Goal: Information Seeking & Learning: Learn about a topic

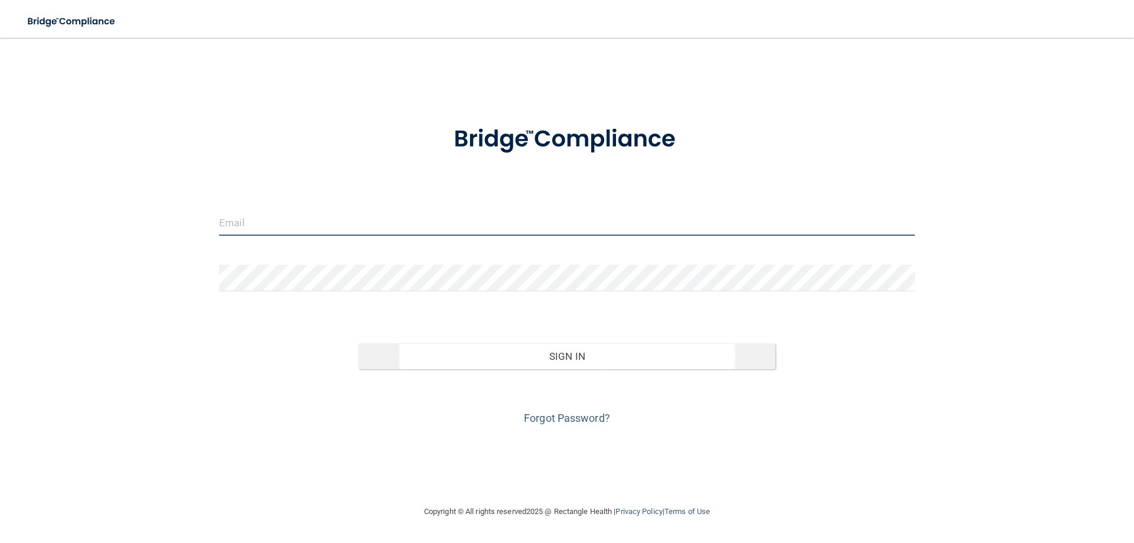
type input "[PERSON_NAME][EMAIL_ADDRESS][DOMAIN_NAME]"
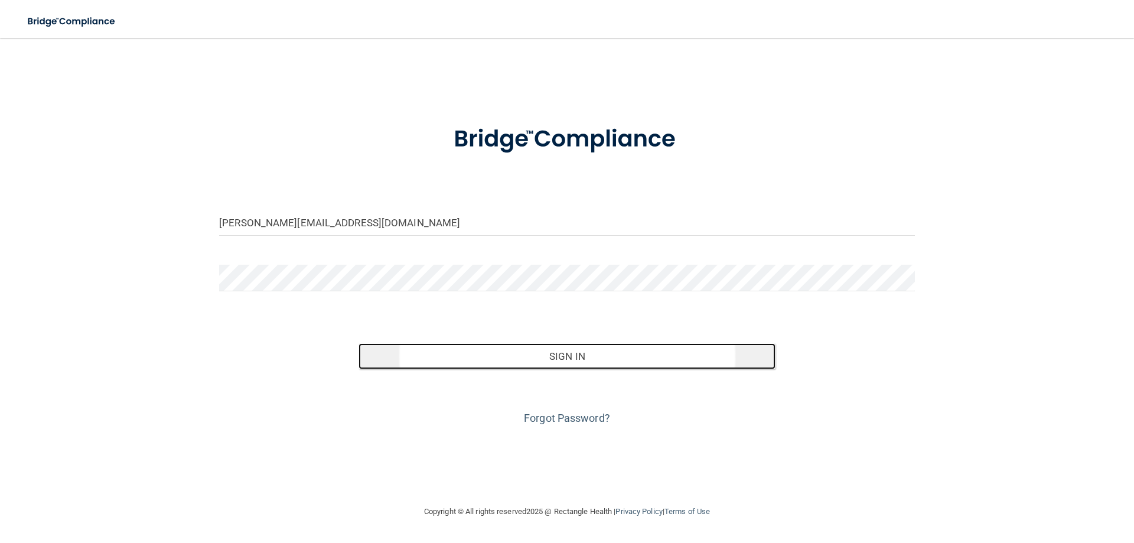
click at [579, 362] on button "Sign In" at bounding box center [566, 356] width 417 height 26
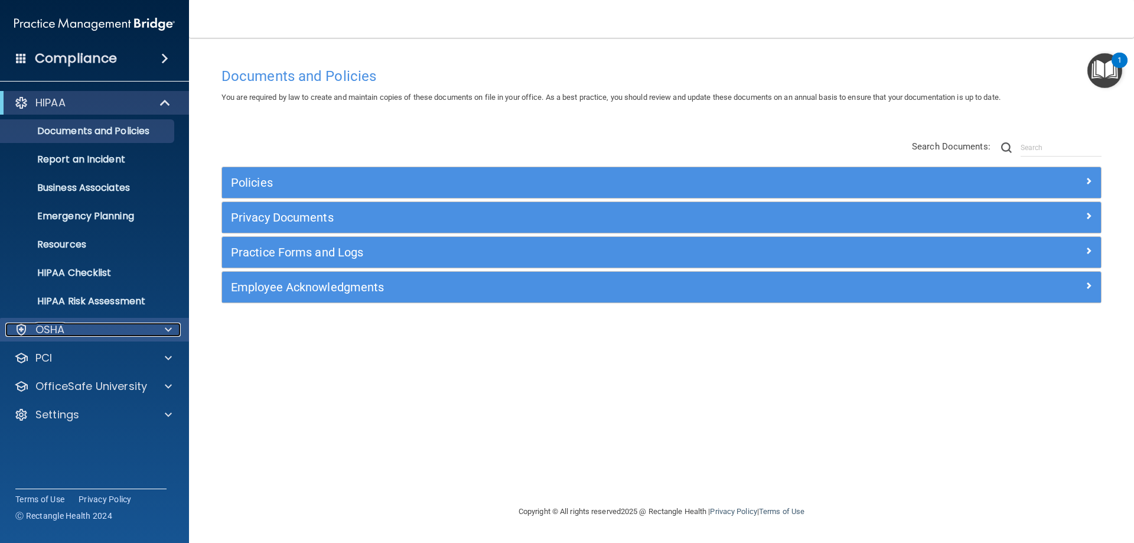
click at [166, 326] on span at bounding box center [168, 329] width 7 height 14
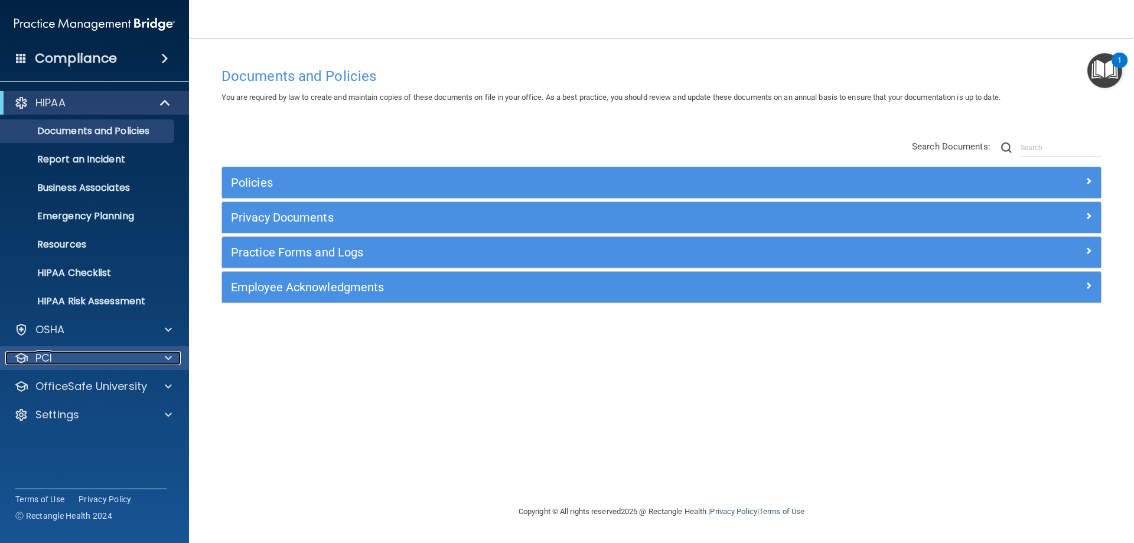
click at [168, 357] on span at bounding box center [168, 358] width 7 height 14
click at [163, 383] on div at bounding box center [167, 386] width 30 height 14
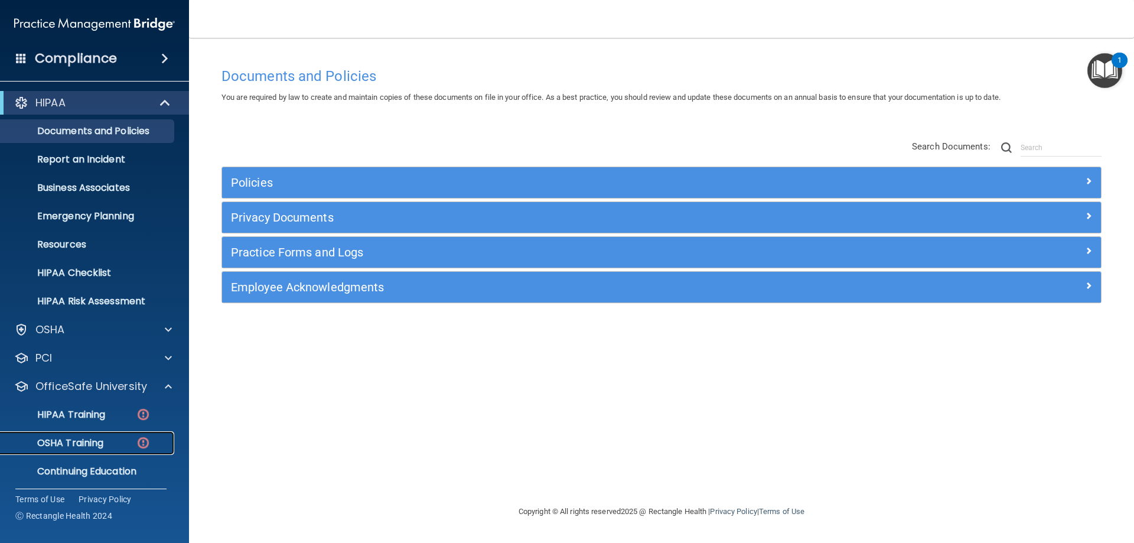
click at [93, 437] on p "OSHA Training" at bounding box center [56, 443] width 96 height 12
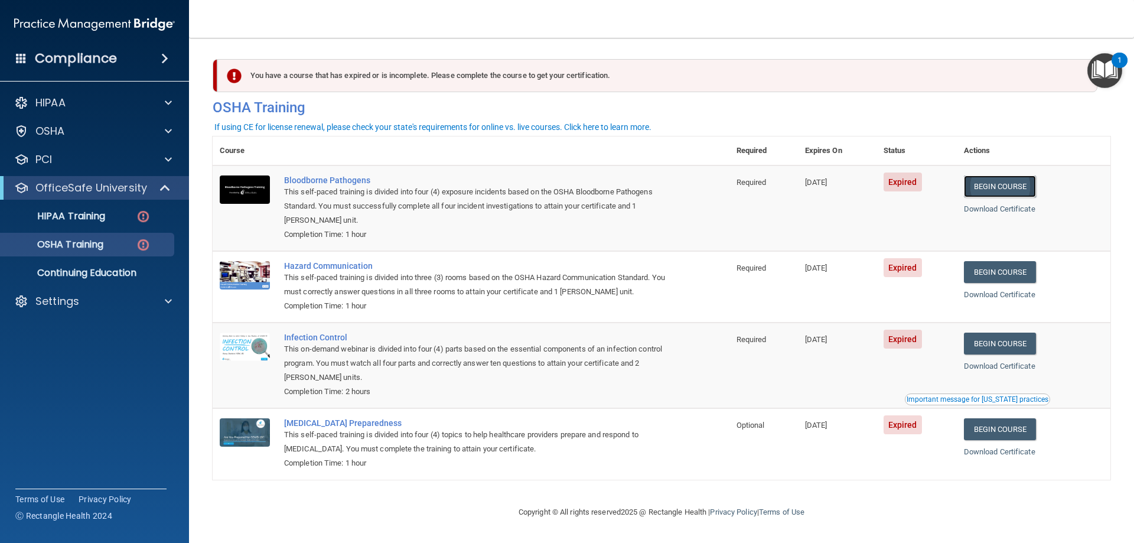
click at [995, 190] on link "Begin Course" at bounding box center [1000, 186] width 72 height 22
click at [54, 126] on p "OSHA" at bounding box center [50, 131] width 30 height 14
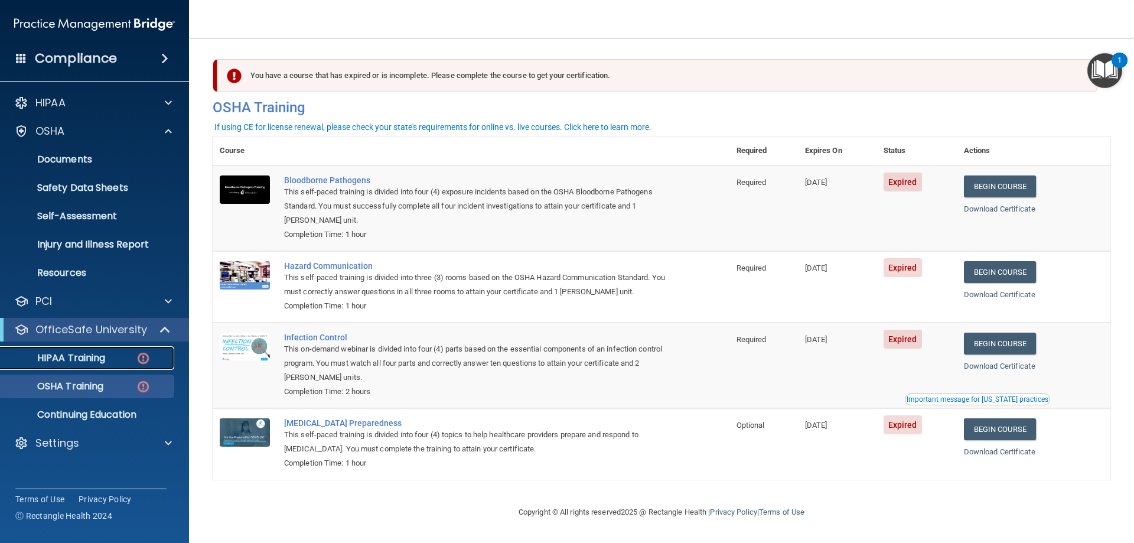
click at [141, 358] on img at bounding box center [143, 358] width 15 height 15
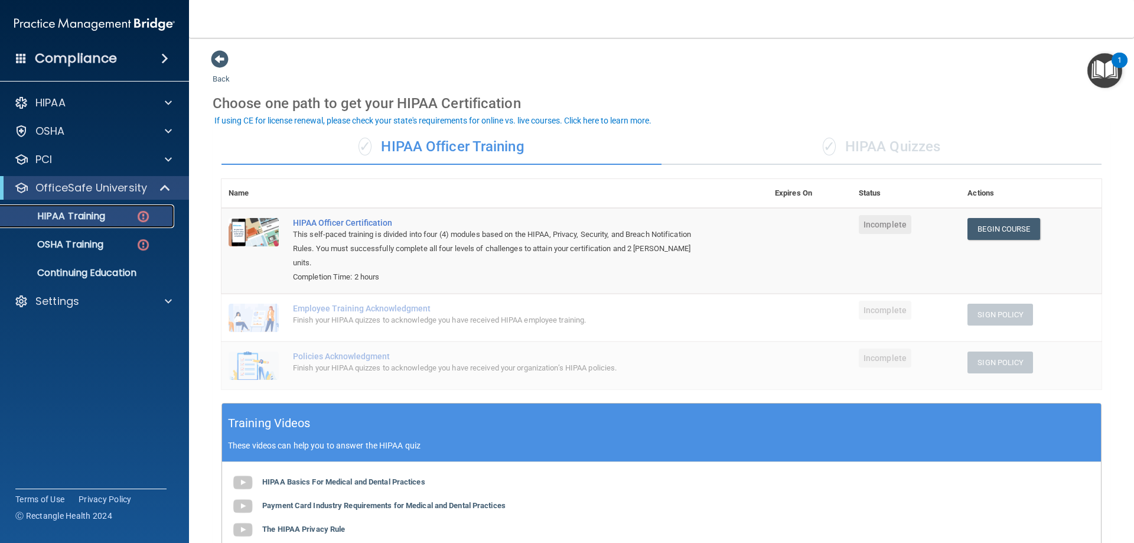
click at [141, 219] on img at bounding box center [143, 216] width 15 height 15
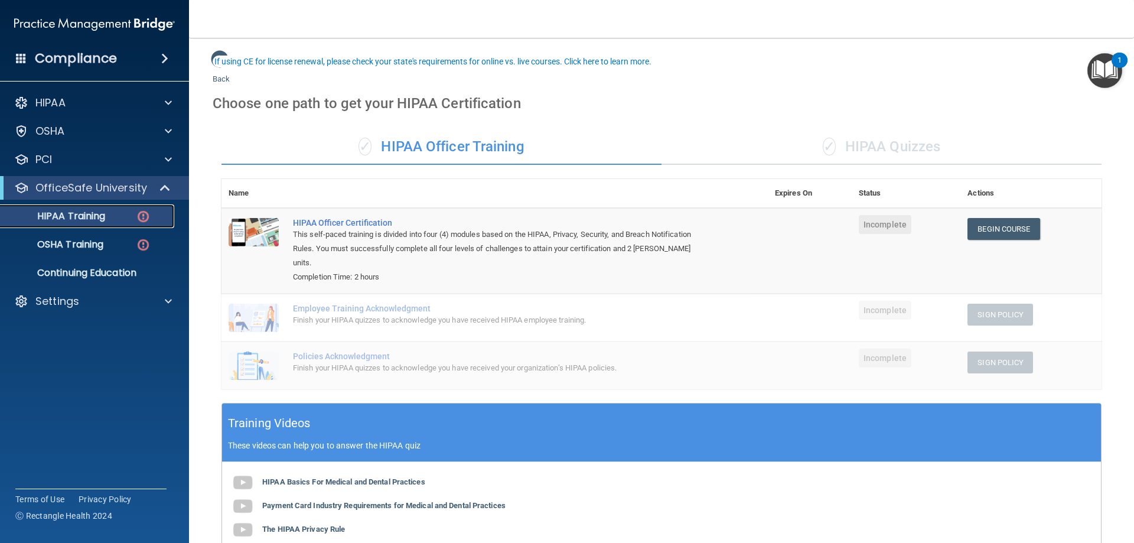
scroll to position [213, 0]
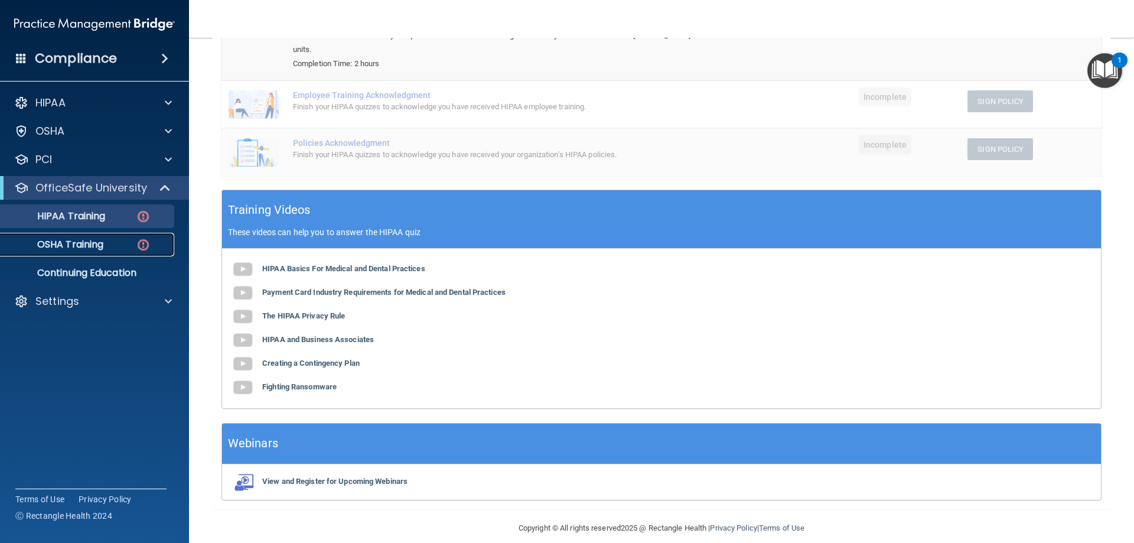
click at [140, 242] on img at bounding box center [143, 244] width 15 height 15
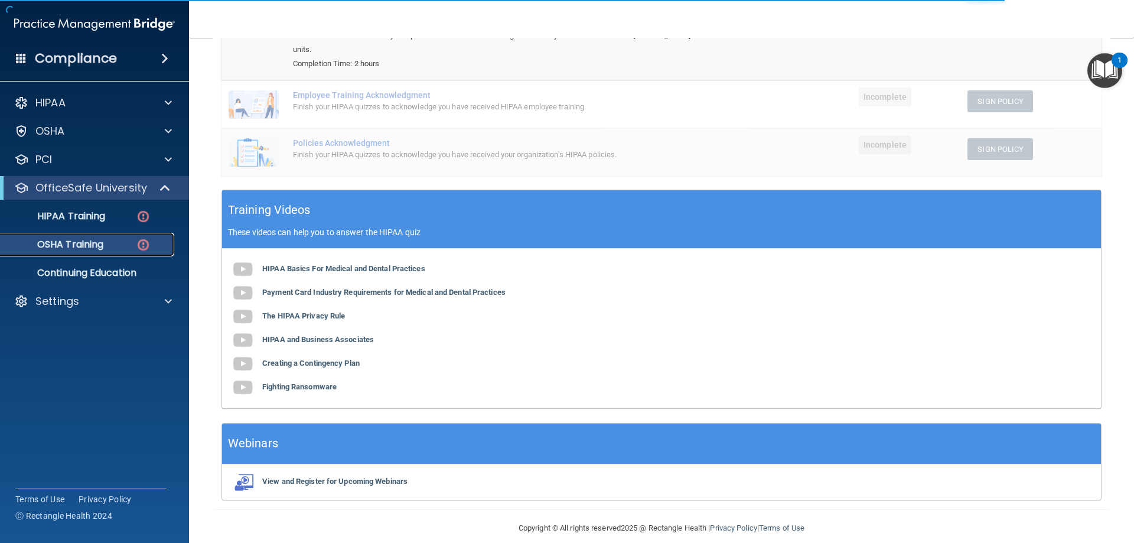
scroll to position [1, 0]
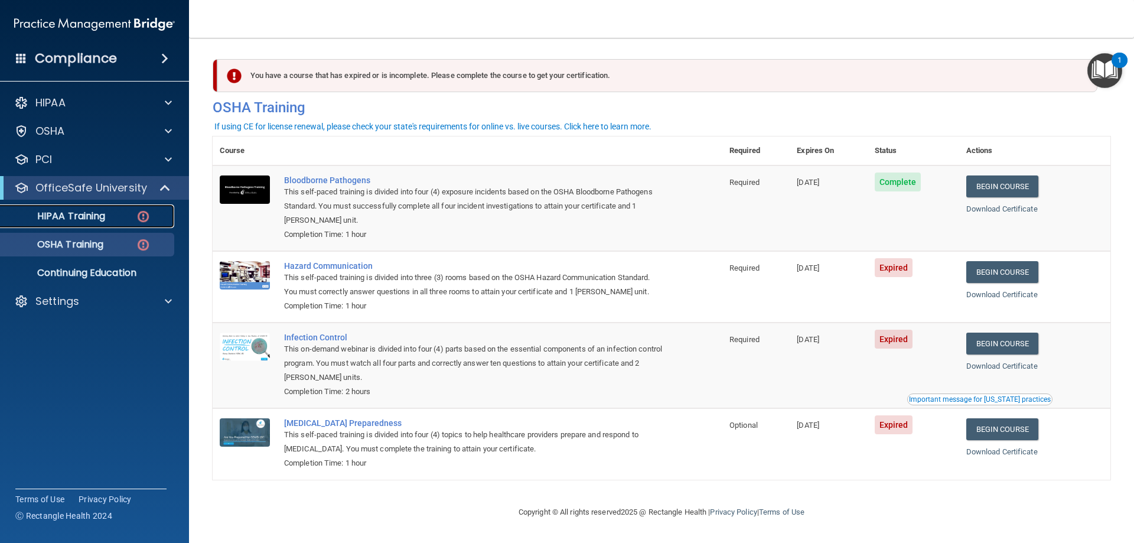
click at [80, 217] on p "HIPAA Training" at bounding box center [56, 216] width 97 height 12
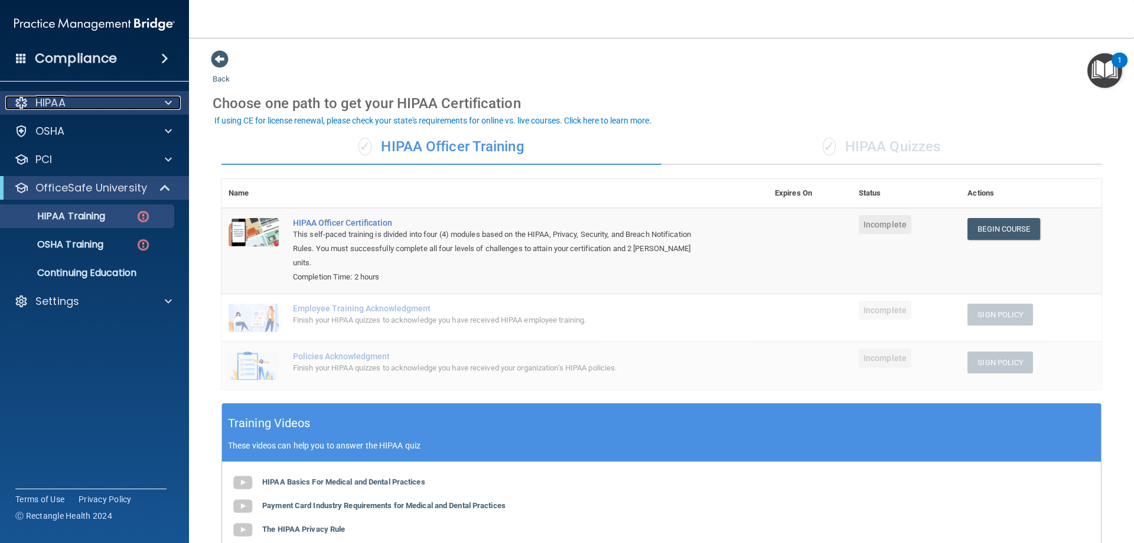
click at [109, 100] on div "HIPAA" at bounding box center [78, 103] width 146 height 14
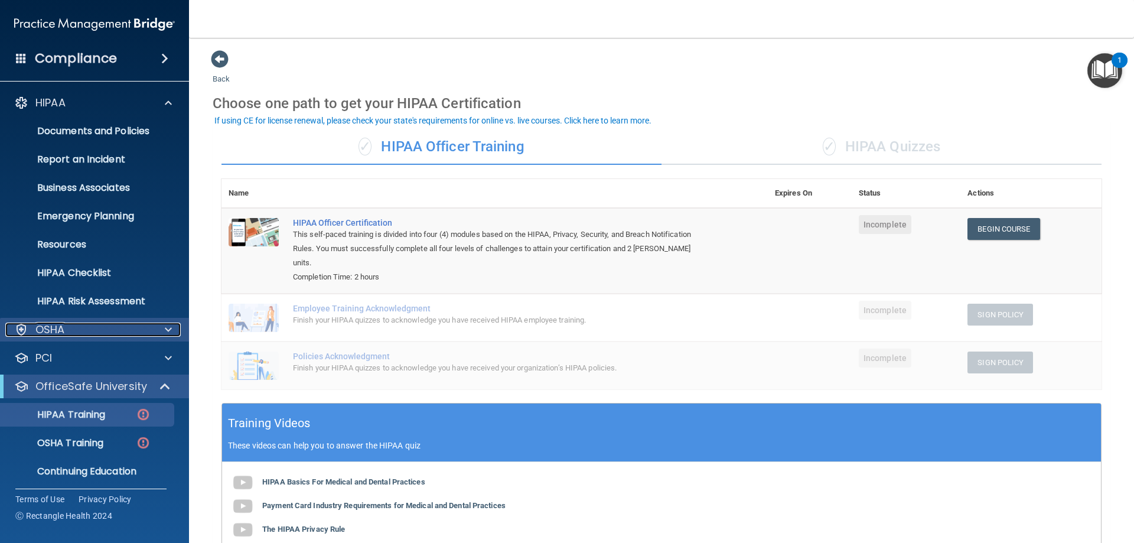
click at [17, 327] on div at bounding box center [21, 329] width 14 height 14
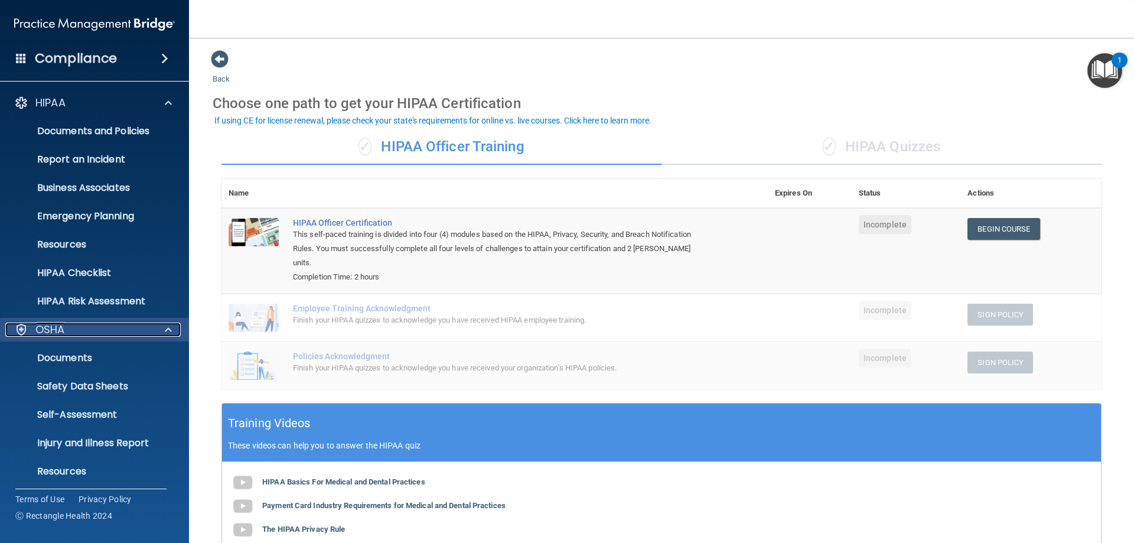
scroll to position [174, 0]
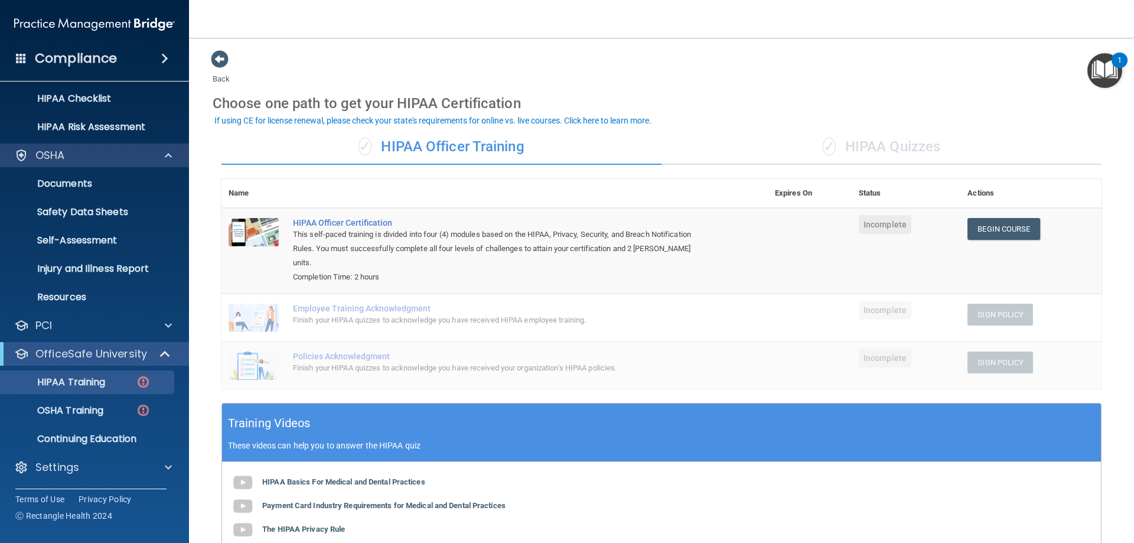
click at [76, 333] on div "PCI" at bounding box center [95, 326] width 190 height 24
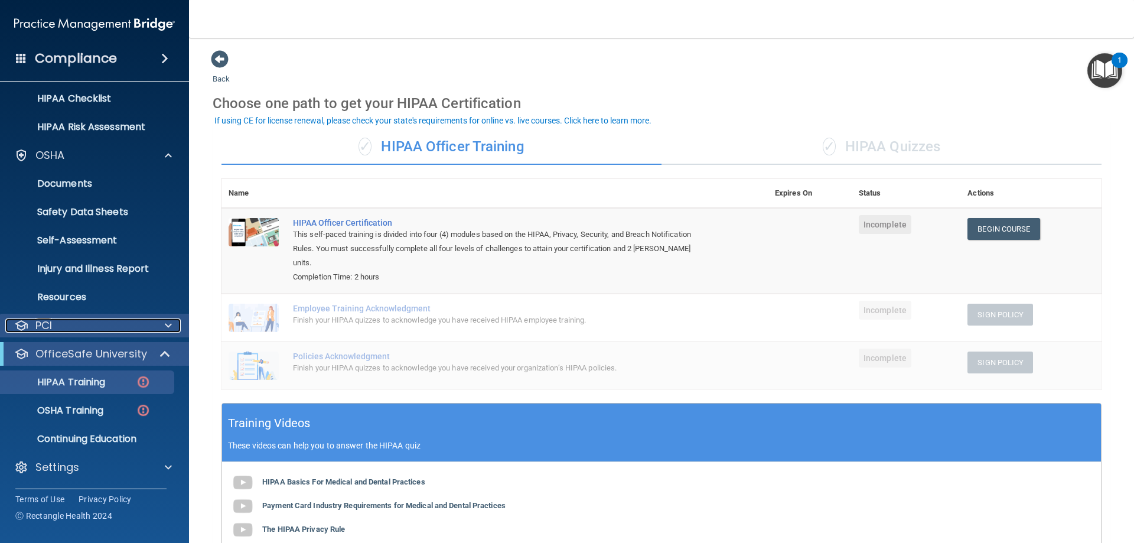
click at [174, 321] on div at bounding box center [167, 325] width 30 height 14
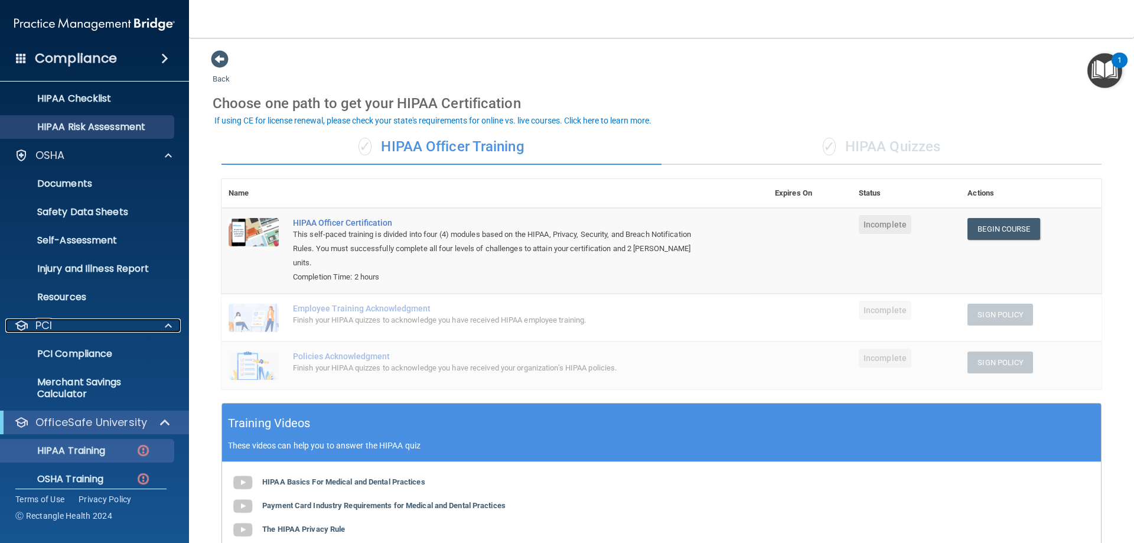
scroll to position [0, 0]
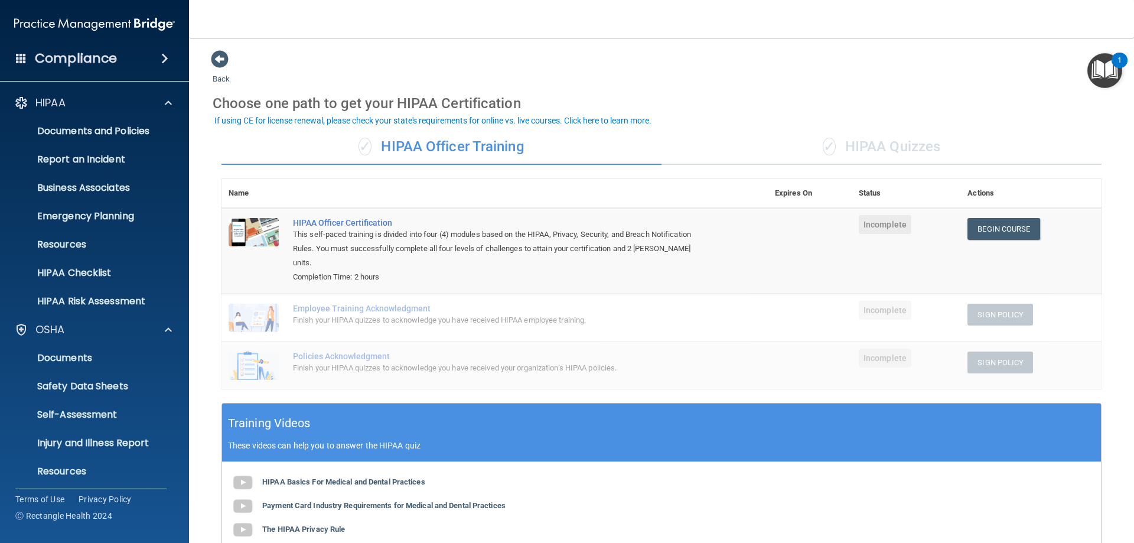
click at [160, 115] on ul "Documents and Policies Report an Incident Business Associates Emergency Plannin…" at bounding box center [95, 214] width 214 height 198
click at [159, 109] on div at bounding box center [167, 103] width 30 height 14
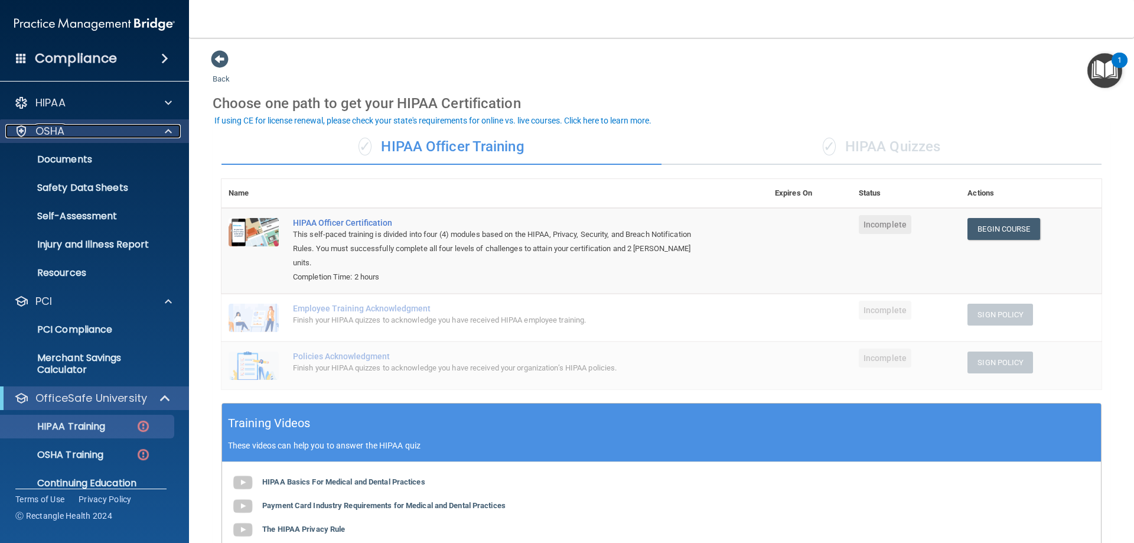
click at [158, 133] on div at bounding box center [167, 131] width 30 height 14
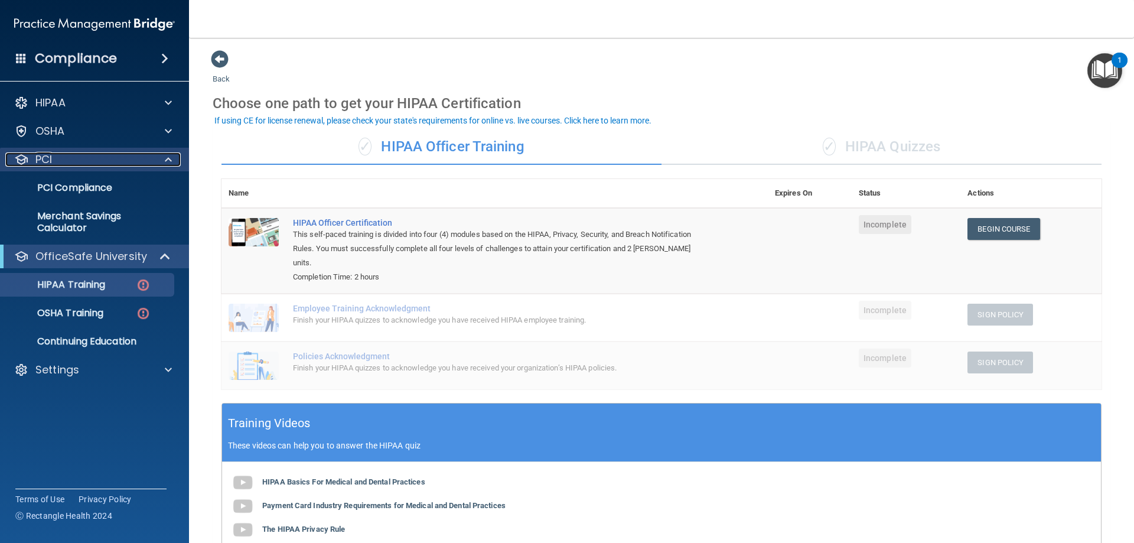
click at [162, 157] on div at bounding box center [167, 159] width 30 height 14
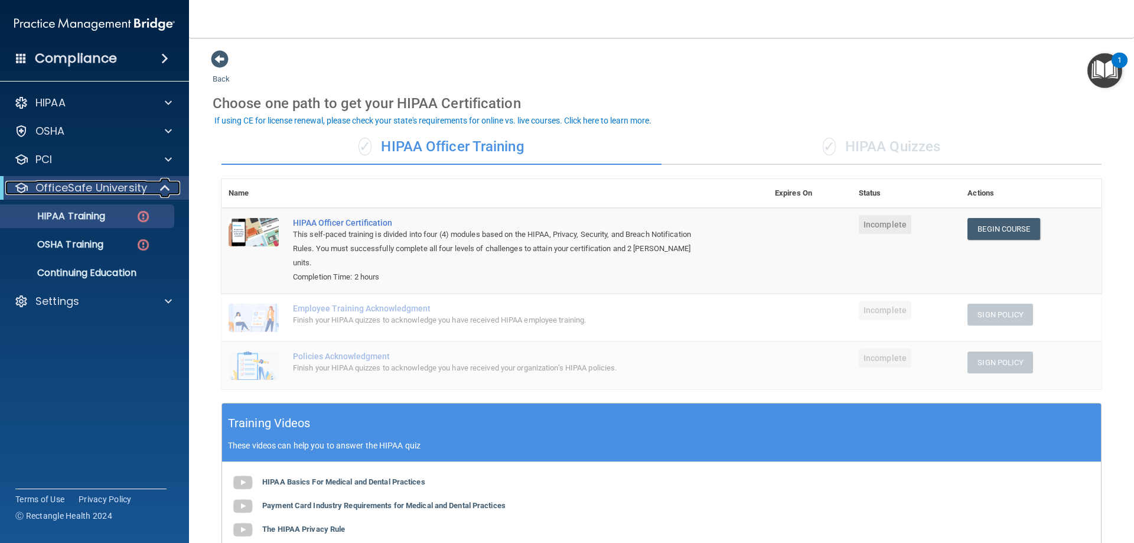
click at [154, 182] on div at bounding box center [165, 188] width 29 height 14
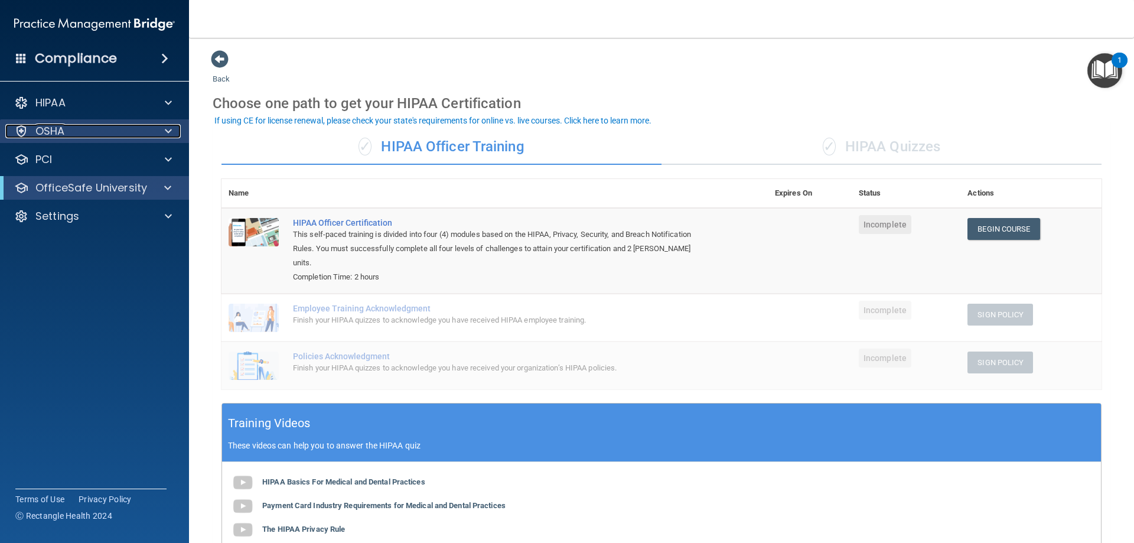
click at [102, 131] on div "OSHA" at bounding box center [78, 131] width 146 height 14
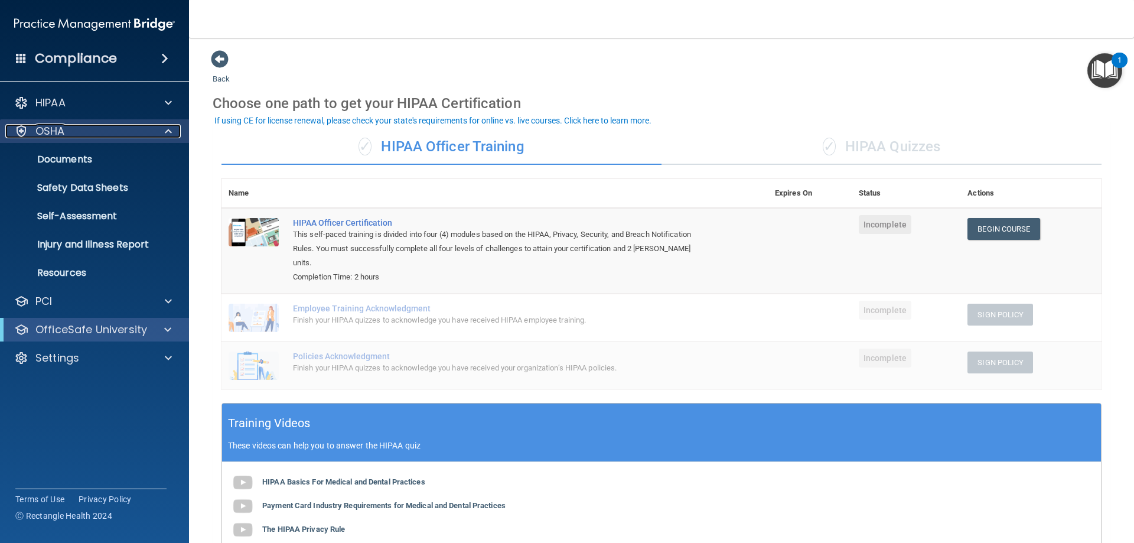
click at [102, 131] on div "OSHA" at bounding box center [78, 131] width 146 height 14
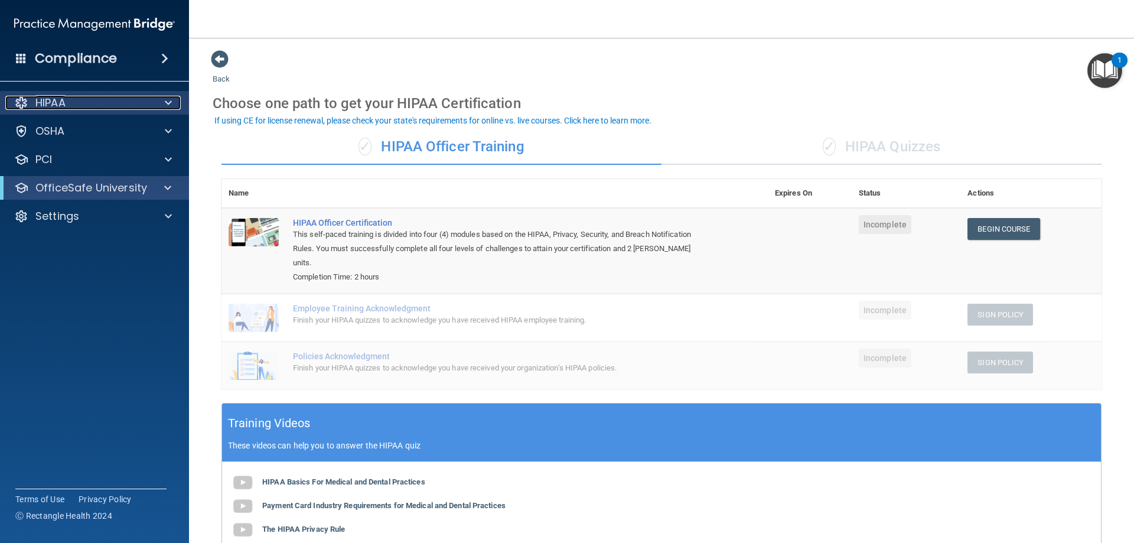
click at [104, 97] on div "HIPAA" at bounding box center [78, 103] width 146 height 14
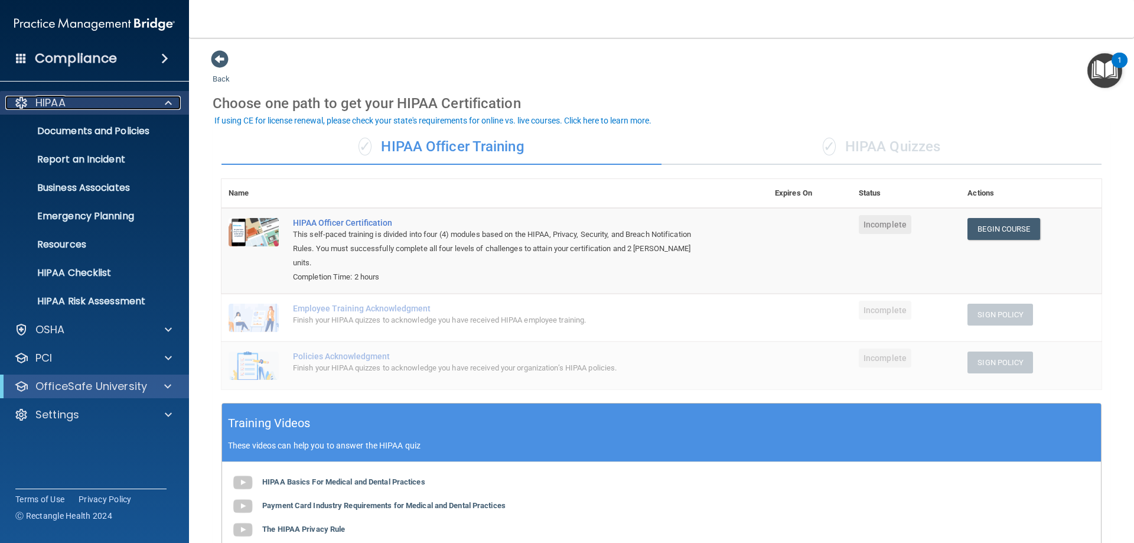
click at [59, 107] on p "HIPAA" at bounding box center [50, 103] width 30 height 14
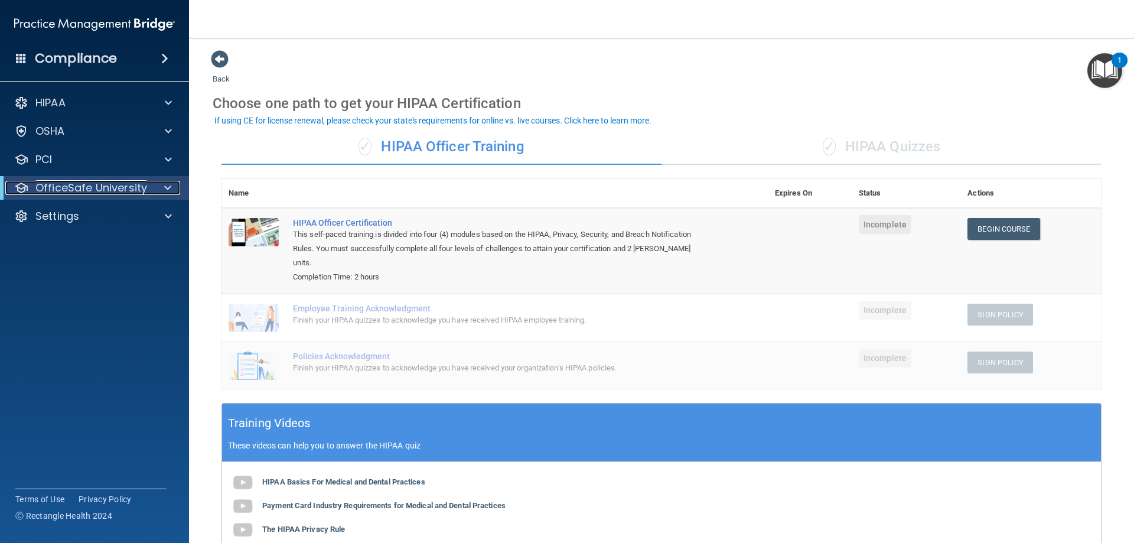
click at [96, 190] on p "OfficeSafe University" at bounding box center [91, 188] width 112 height 14
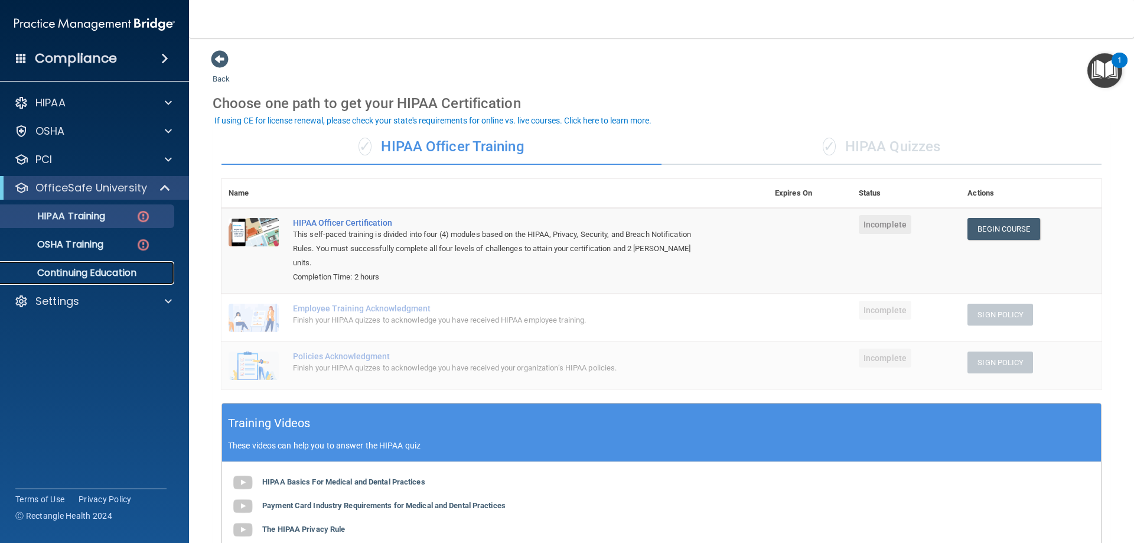
click at [126, 272] on p "Continuing Education" at bounding box center [88, 273] width 161 height 12
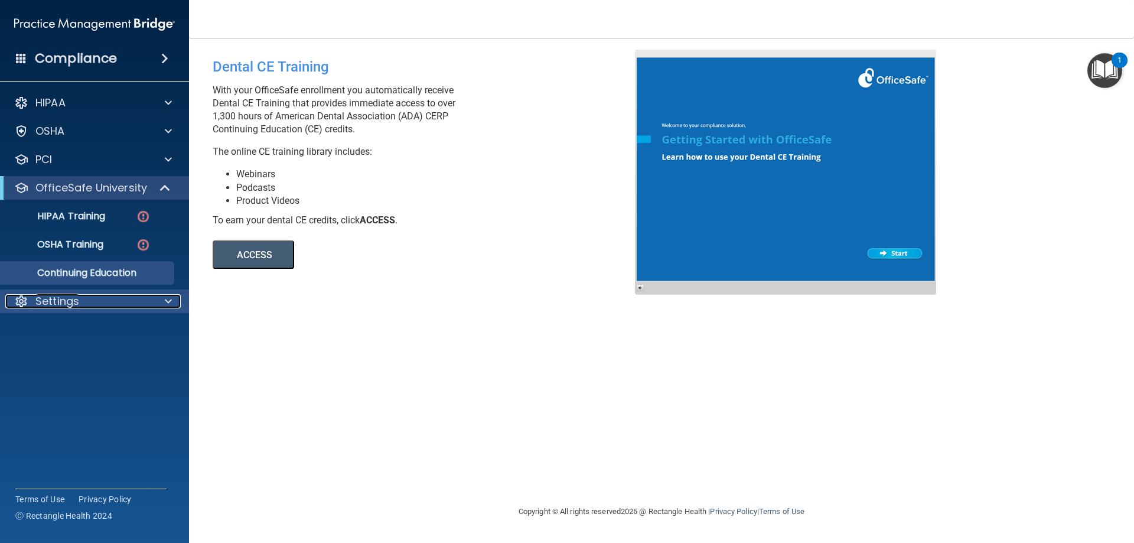
click at [158, 299] on div at bounding box center [167, 301] width 30 height 14
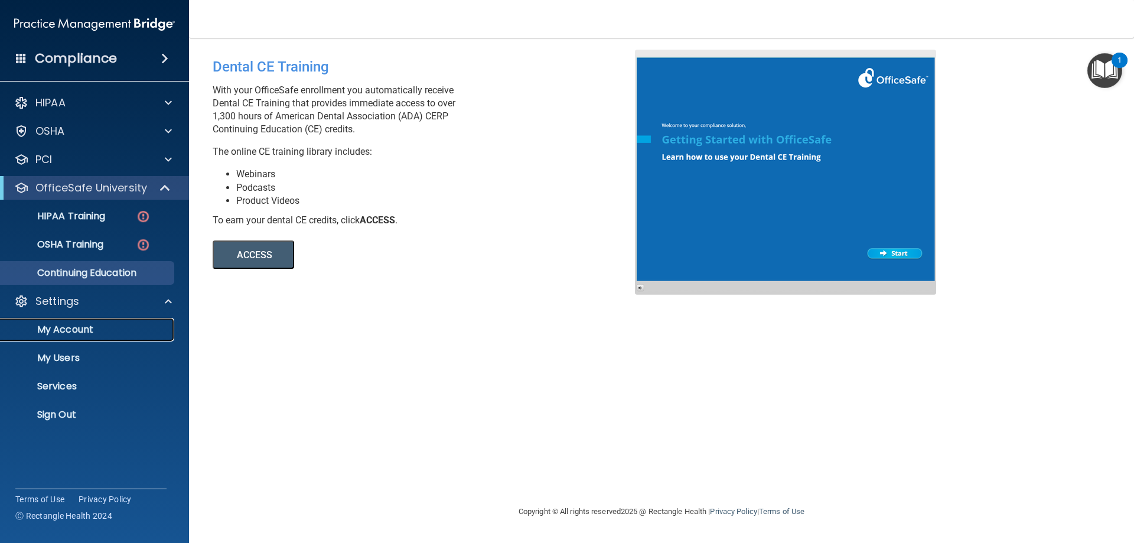
click at [64, 325] on p "My Account" at bounding box center [88, 330] width 161 height 12
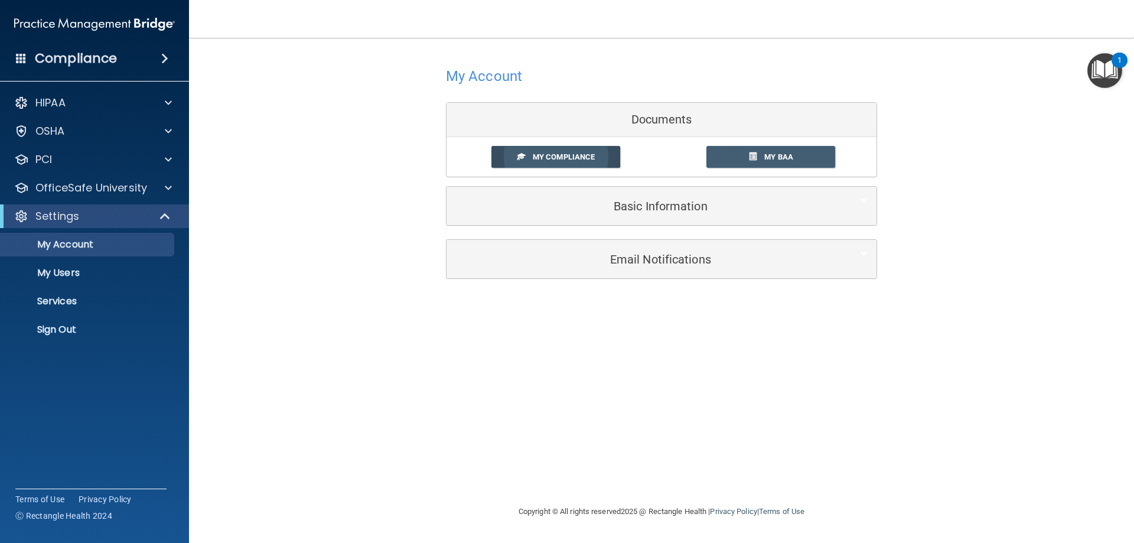
click at [580, 150] on link "My Compliance" at bounding box center [555, 157] width 129 height 22
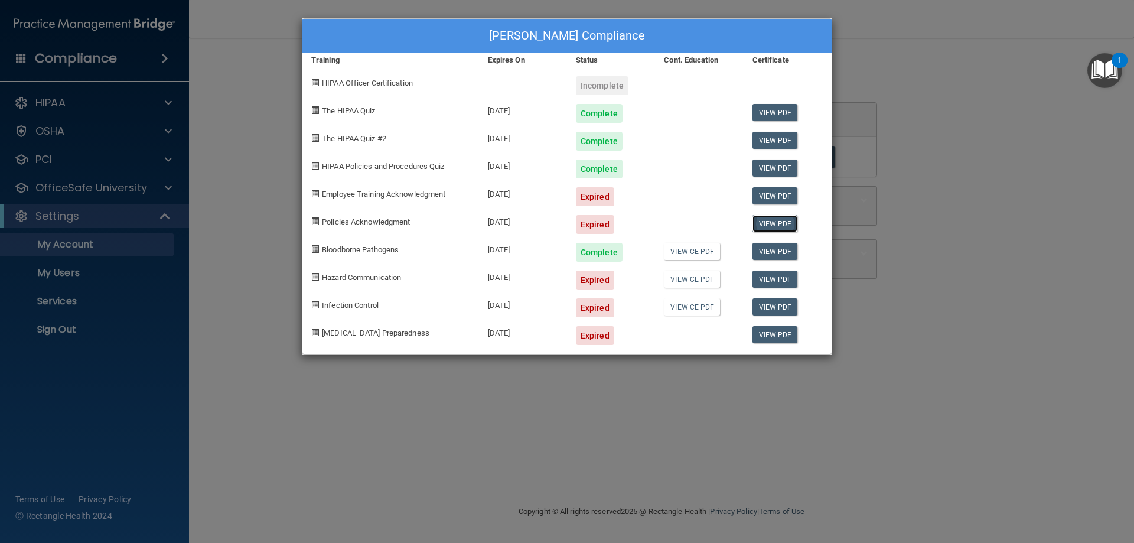
click at [762, 223] on link "View PDF" at bounding box center [774, 223] width 45 height 17
click at [135, 272] on div "Dixie Huffstetler's Compliance Training Expires On Status Cont. Education Certi…" at bounding box center [567, 271] width 1134 height 543
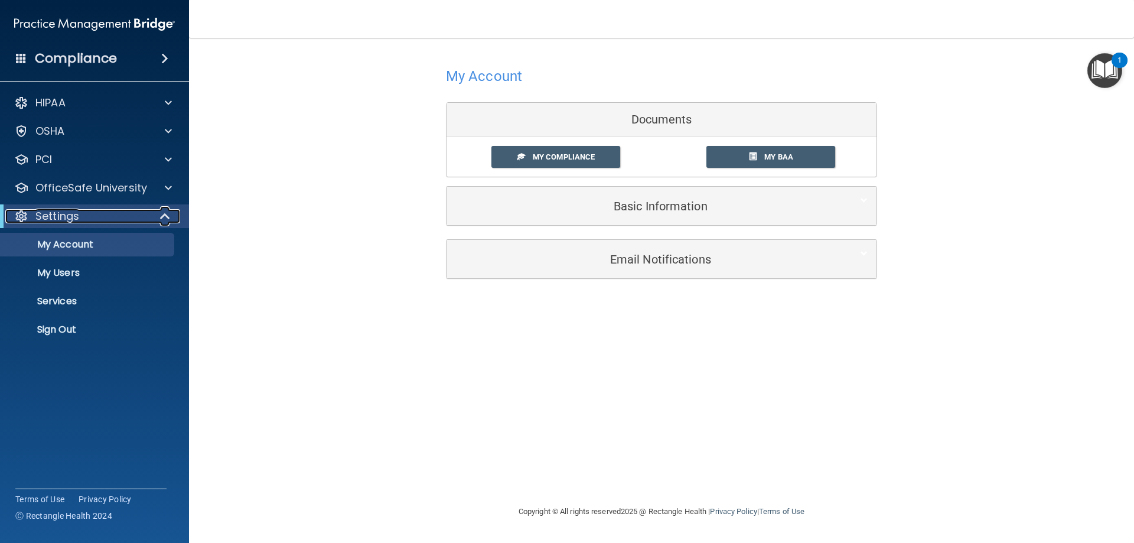
click at [122, 221] on div "Settings" at bounding box center [78, 216] width 146 height 14
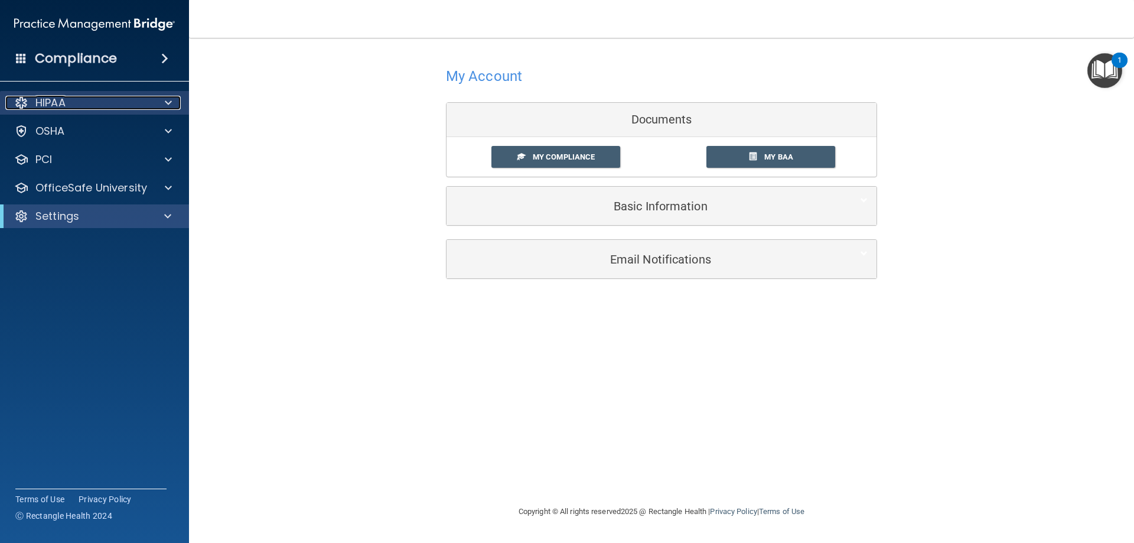
click at [96, 102] on div "HIPAA" at bounding box center [78, 103] width 146 height 14
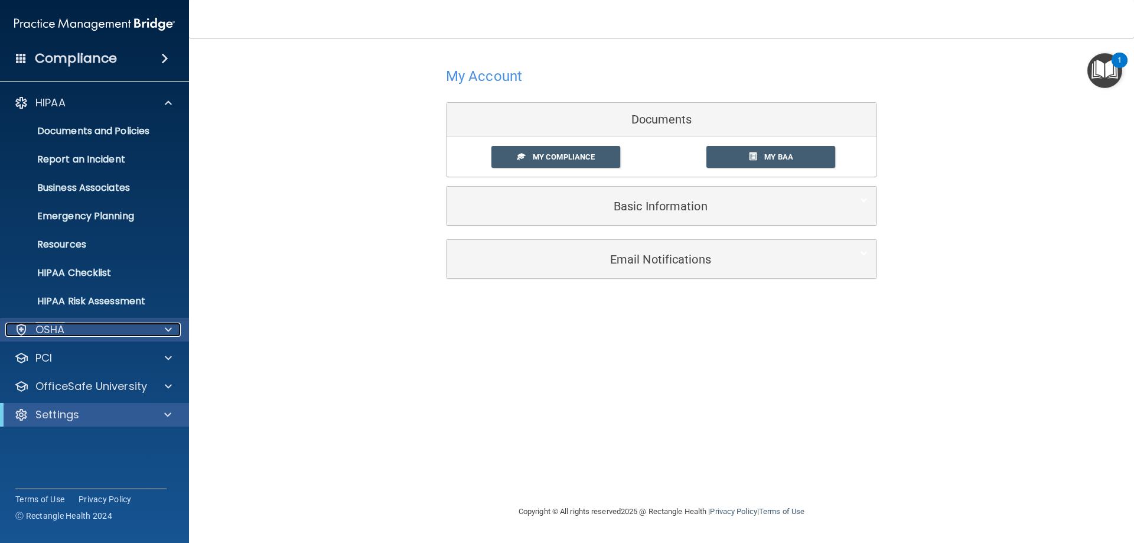
click at [161, 330] on div at bounding box center [167, 329] width 30 height 14
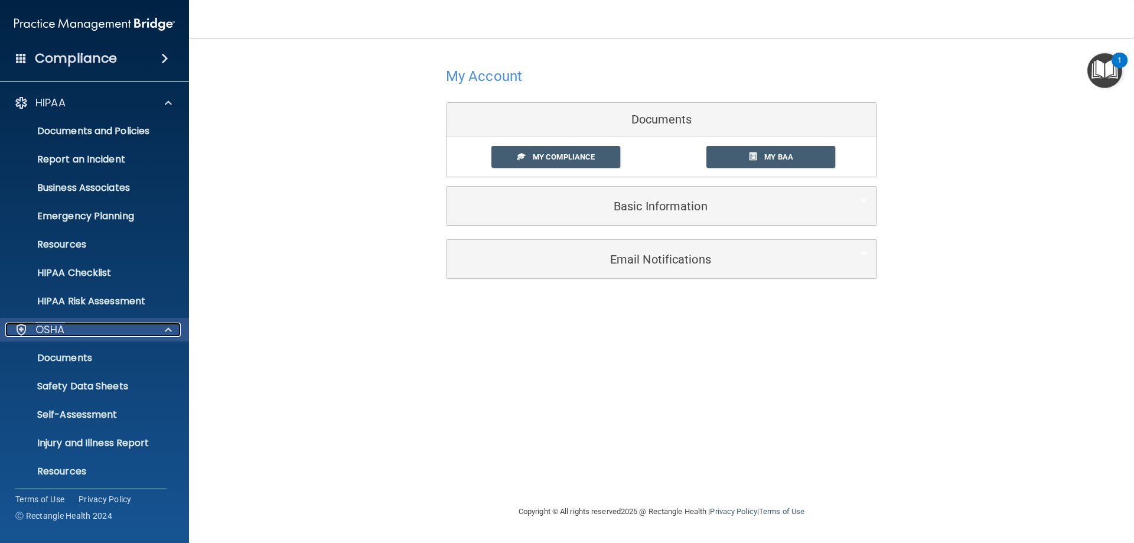
scroll to position [89, 0]
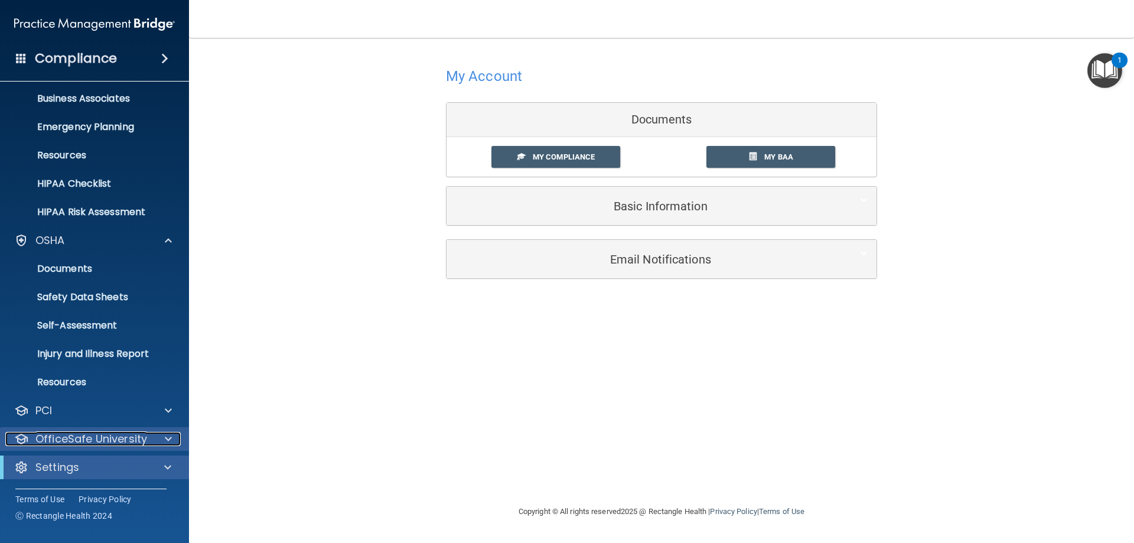
click at [118, 443] on p "OfficeSafe University" at bounding box center [91, 439] width 112 height 14
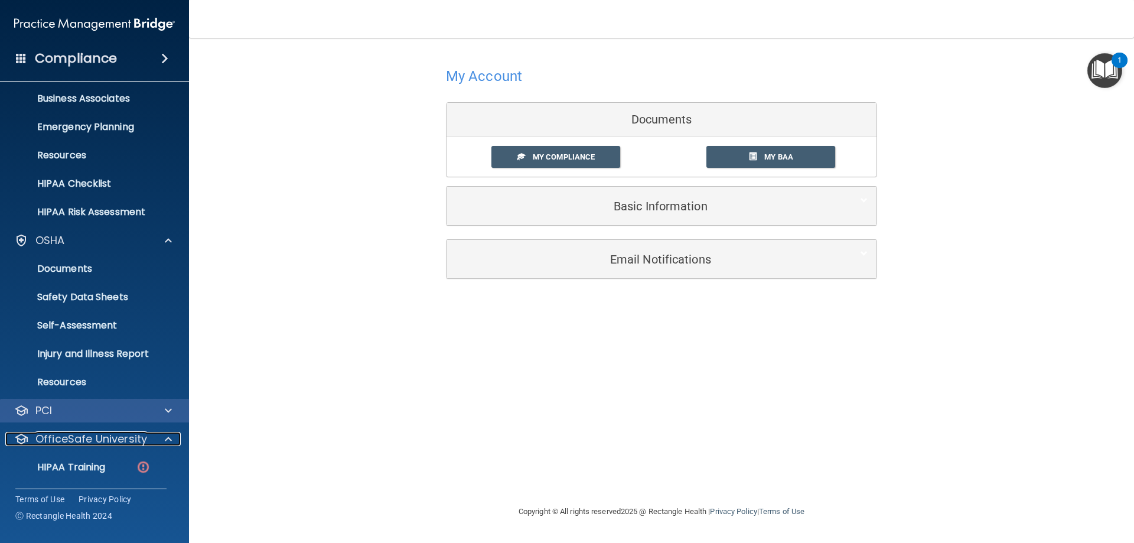
scroll to position [174, 0]
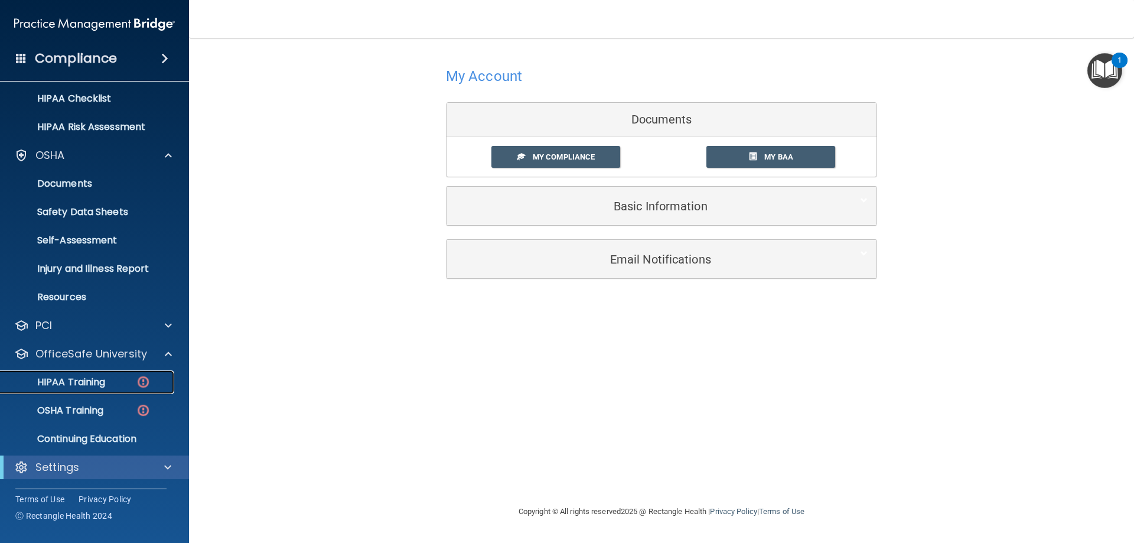
click at [99, 381] on p "HIPAA Training" at bounding box center [56, 382] width 97 height 12
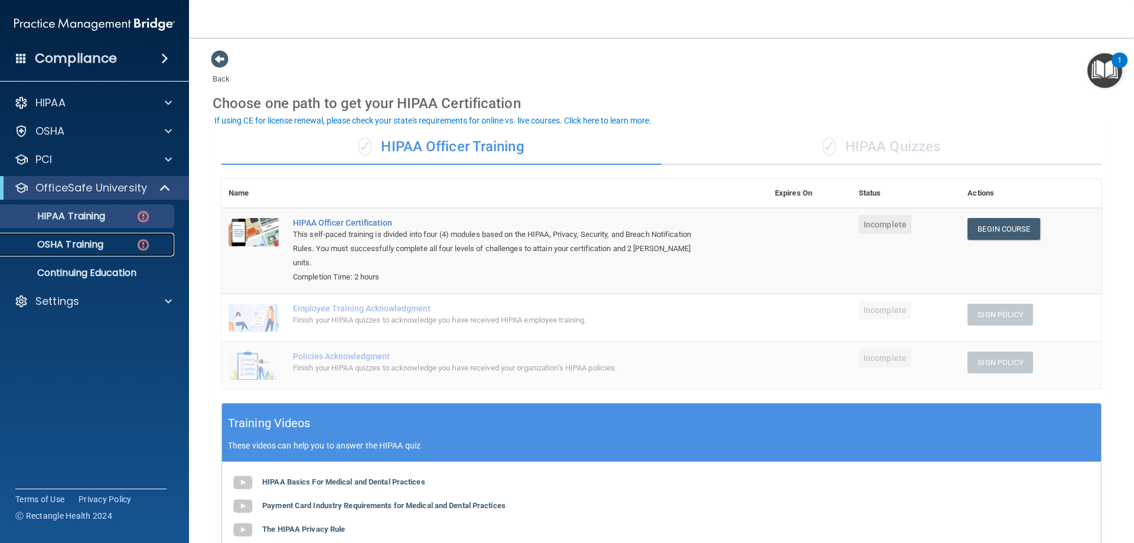
click at [113, 245] on div "OSHA Training" at bounding box center [88, 245] width 161 height 12
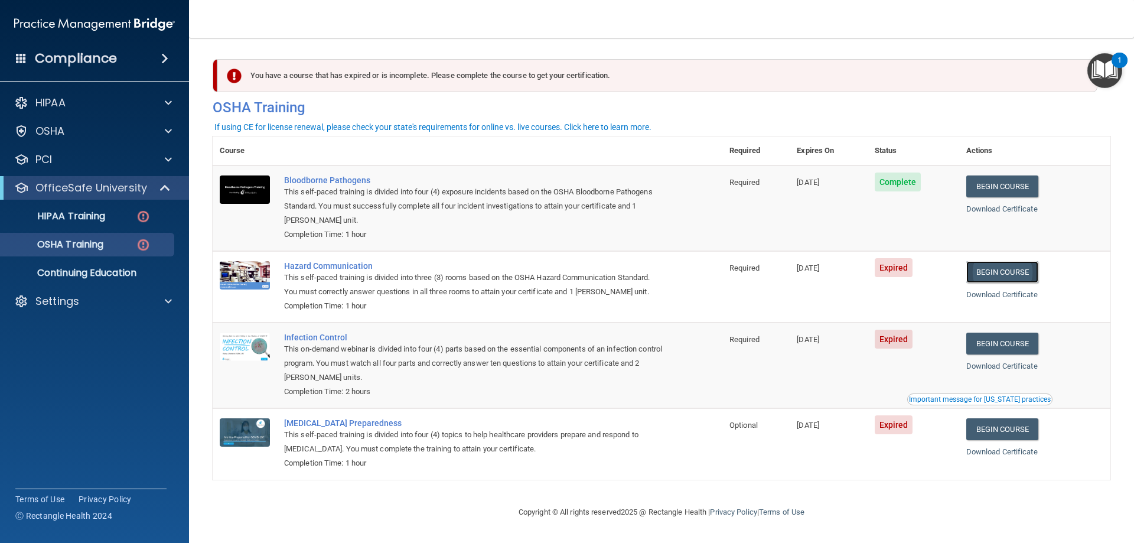
click at [1015, 270] on link "Begin Course" at bounding box center [1002, 272] width 72 height 22
click at [990, 344] on link "Begin Course" at bounding box center [1002, 343] width 72 height 22
click at [979, 430] on link "Begin Course" at bounding box center [1002, 429] width 72 height 22
click at [45, 220] on p "HIPAA Training" at bounding box center [56, 216] width 97 height 12
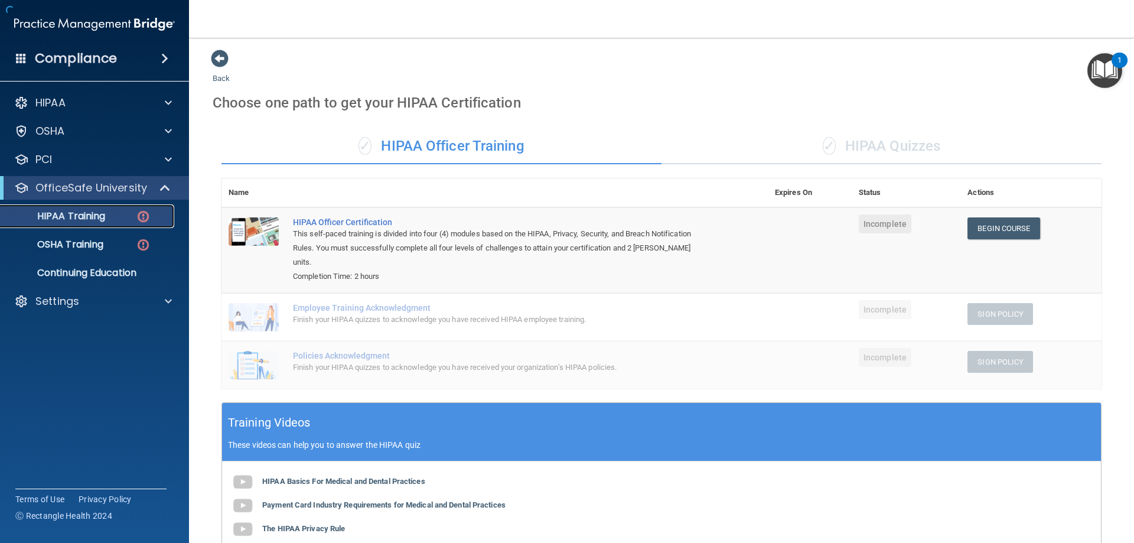
click at [140, 215] on img at bounding box center [143, 216] width 15 height 15
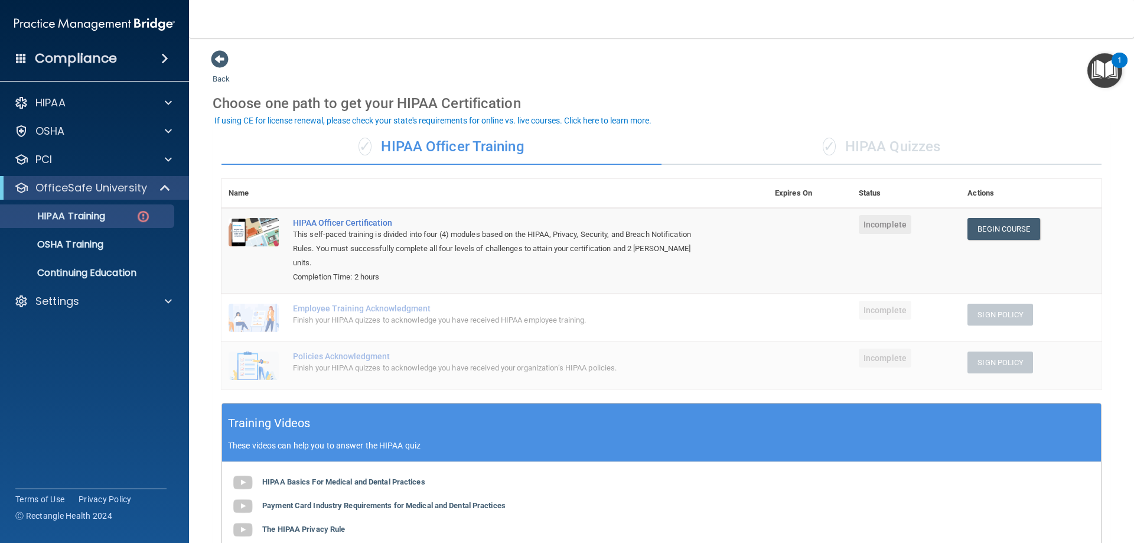
click at [872, 145] on div "✓ HIPAA Quizzes" at bounding box center [881, 146] width 440 height 35
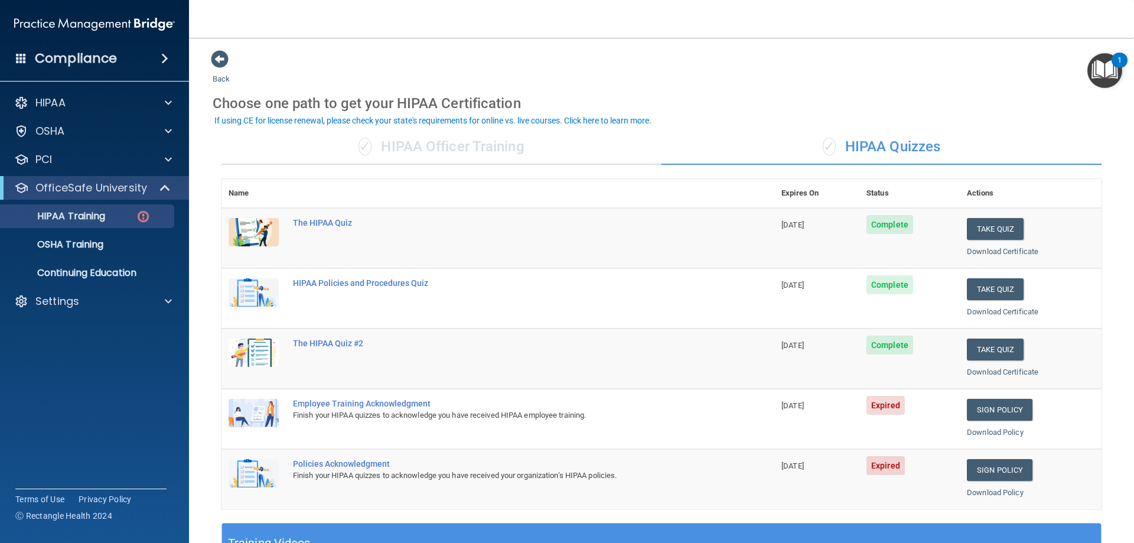
scroll to position [177, 0]
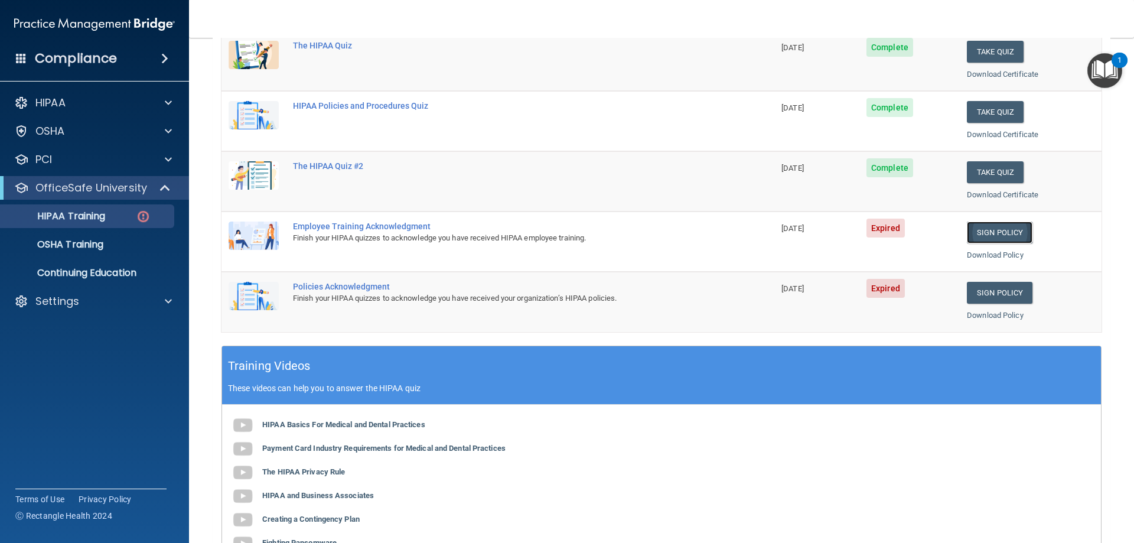
click at [992, 230] on link "Sign Policy" at bounding box center [1000, 232] width 66 height 22
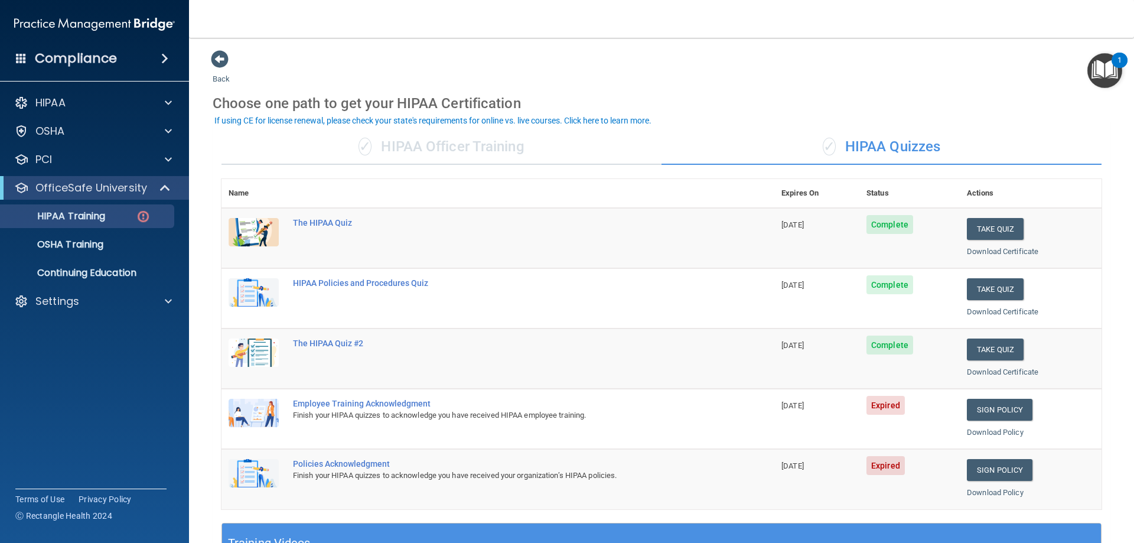
click at [893, 145] on div "✓ HIPAA Quizzes" at bounding box center [881, 146] width 440 height 35
click at [826, 146] on span "✓" at bounding box center [829, 147] width 13 height 18
click at [866, 145] on div "✓ HIPAA Quizzes" at bounding box center [881, 146] width 440 height 35
click at [823, 147] on span "✓" at bounding box center [829, 147] width 13 height 18
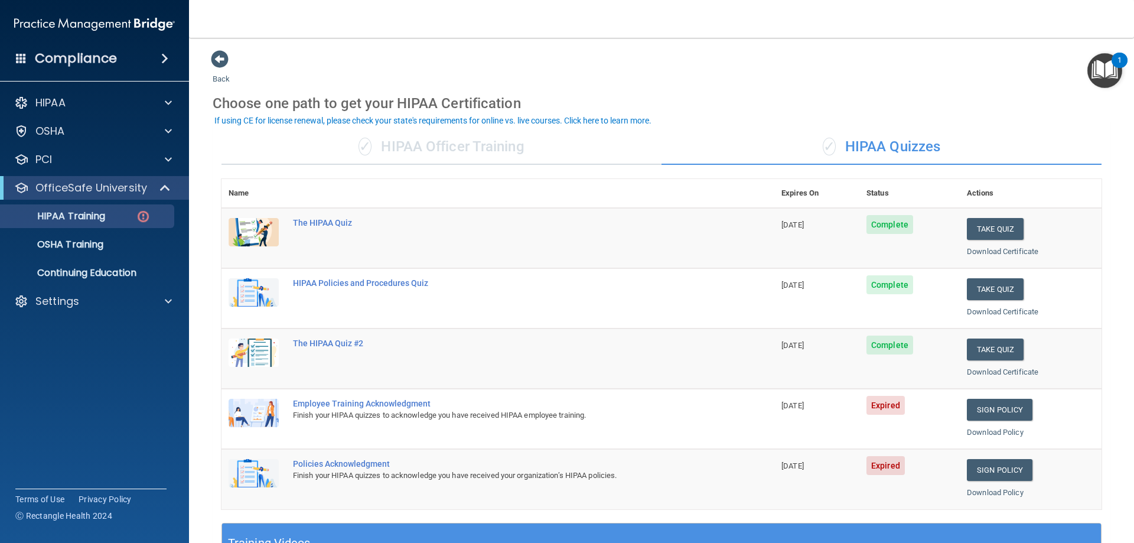
click at [823, 147] on span "✓" at bounding box center [829, 147] width 13 height 18
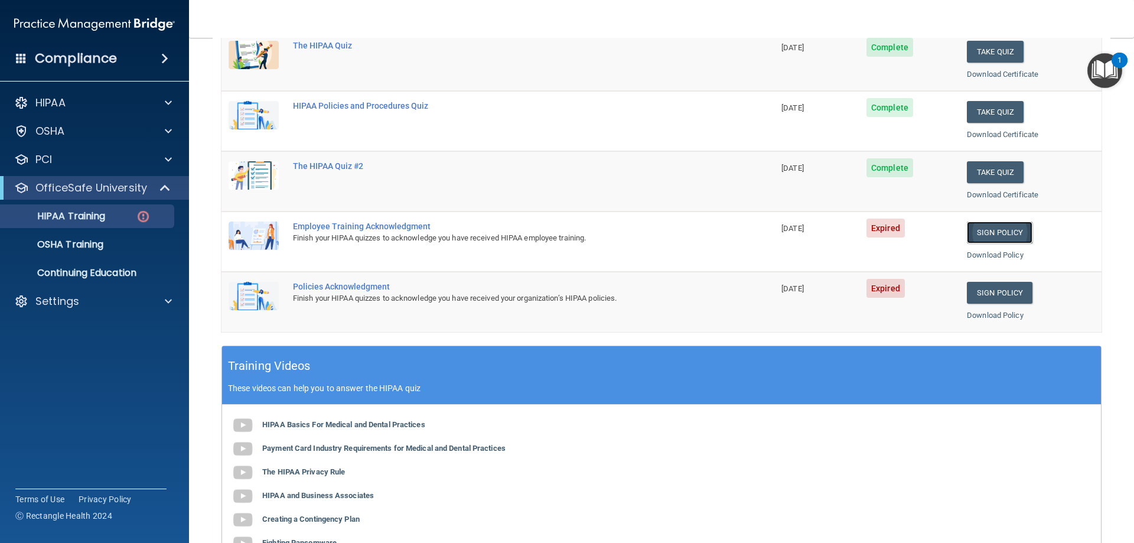
click at [989, 230] on link "Sign Policy" at bounding box center [1000, 232] width 66 height 22
click at [976, 234] on link "Sign Policy" at bounding box center [1000, 232] width 66 height 22
click at [993, 288] on link "Sign Policy" at bounding box center [1000, 293] width 66 height 22
click at [990, 289] on link "Sign Policy" at bounding box center [1000, 293] width 66 height 22
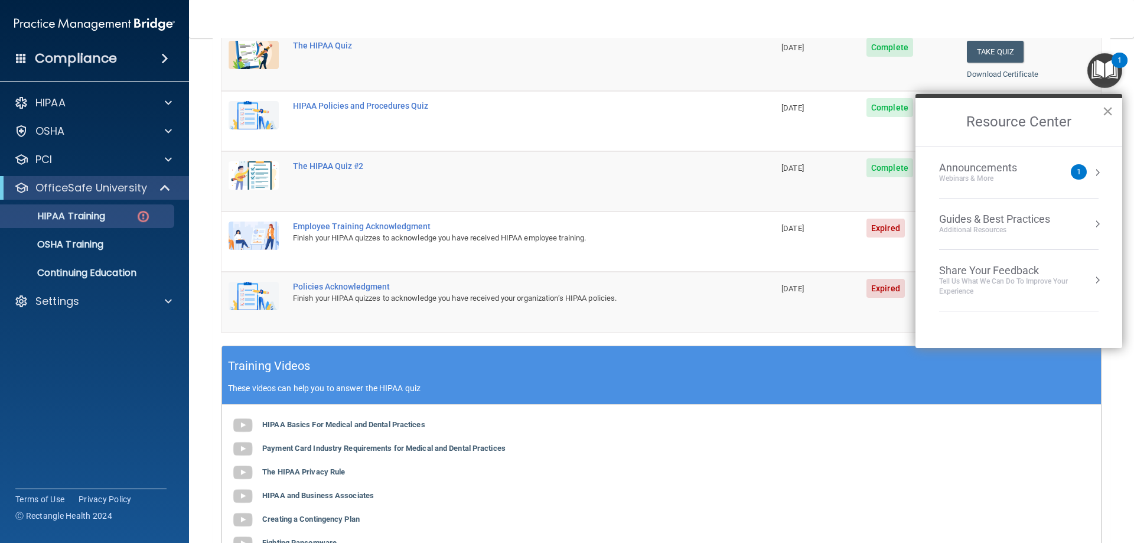
click at [1107, 113] on button "×" at bounding box center [1107, 111] width 11 height 19
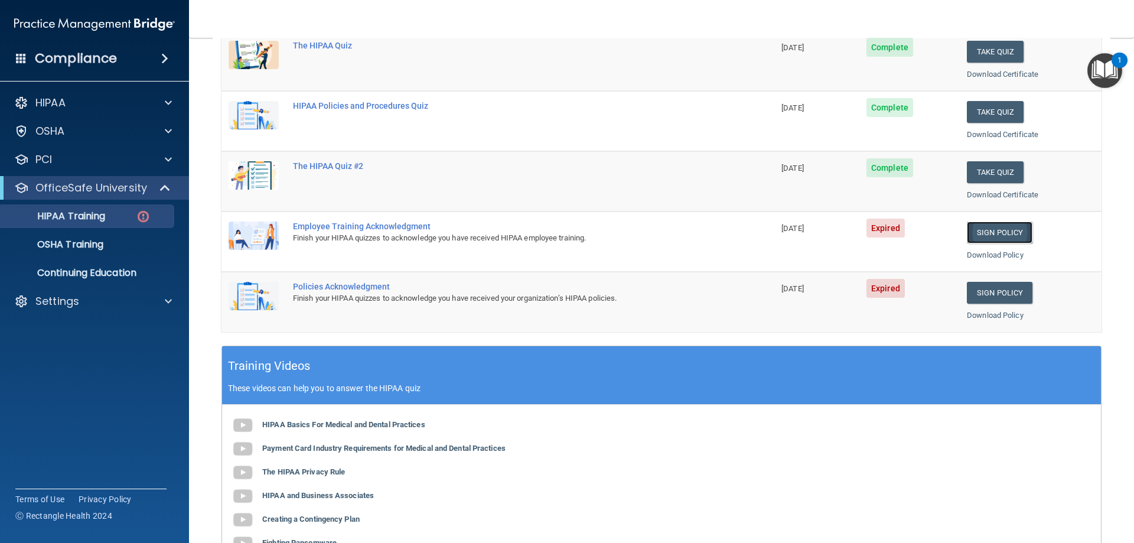
click at [1000, 239] on link "Sign Policy" at bounding box center [1000, 232] width 66 height 22
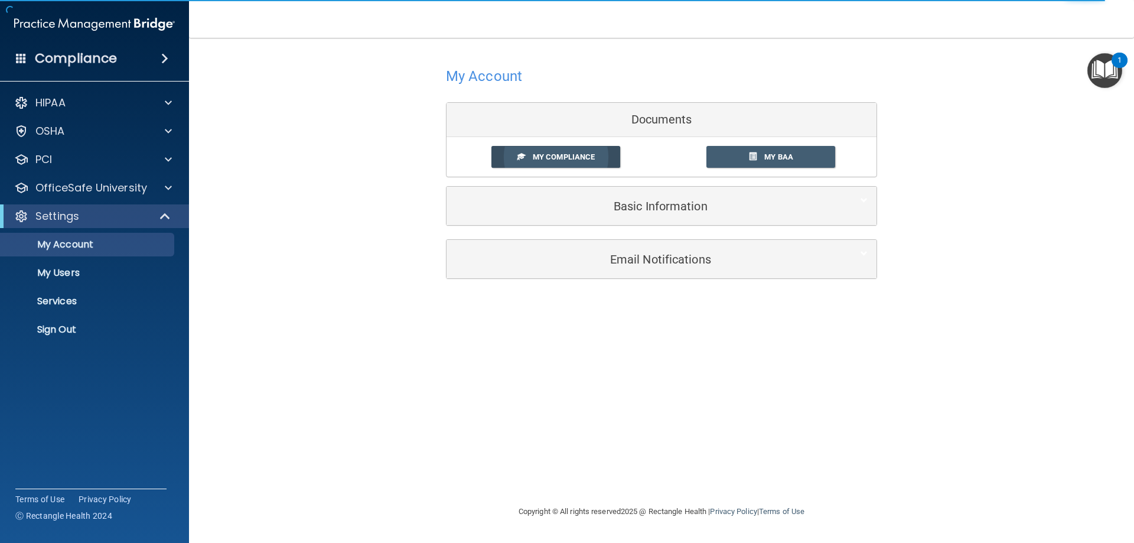
click at [544, 155] on span "My Compliance" at bounding box center [564, 156] width 62 height 9
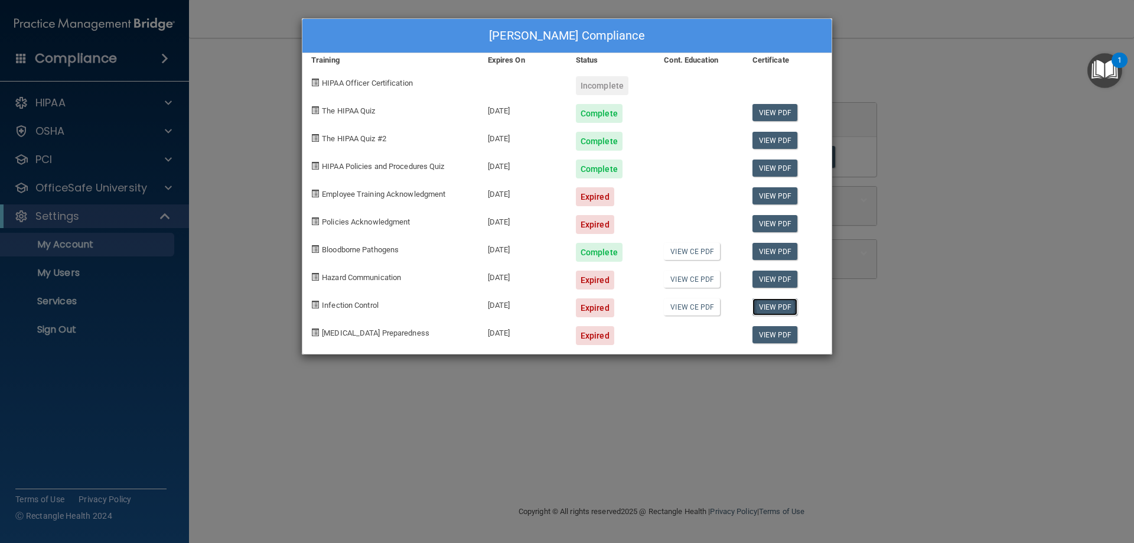
click at [764, 307] on link "View PDF" at bounding box center [774, 306] width 45 height 17
click at [313, 305] on span at bounding box center [315, 305] width 8 height 8
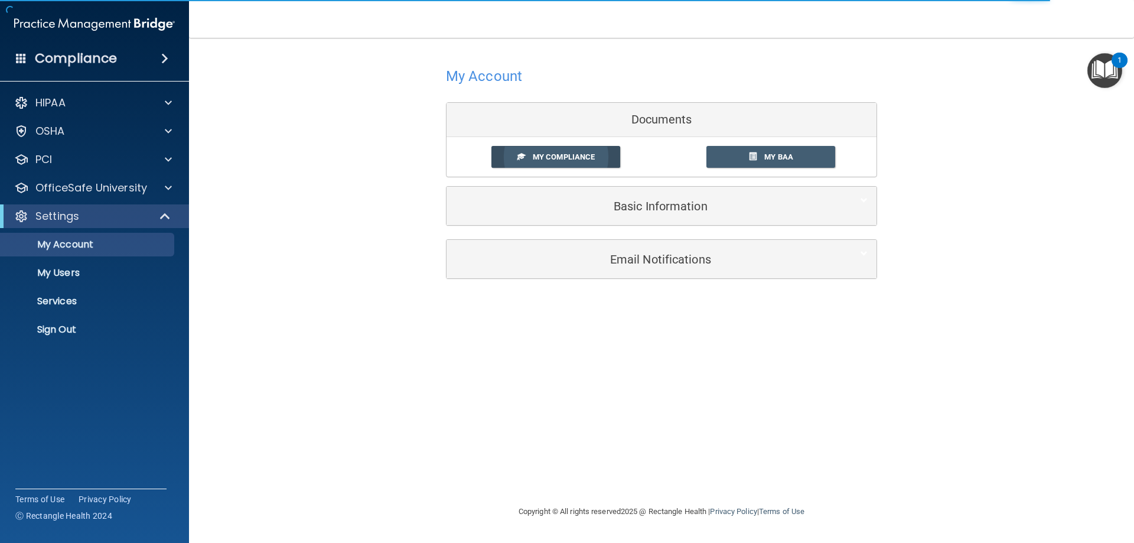
click at [530, 156] on link "My Compliance" at bounding box center [555, 157] width 129 height 22
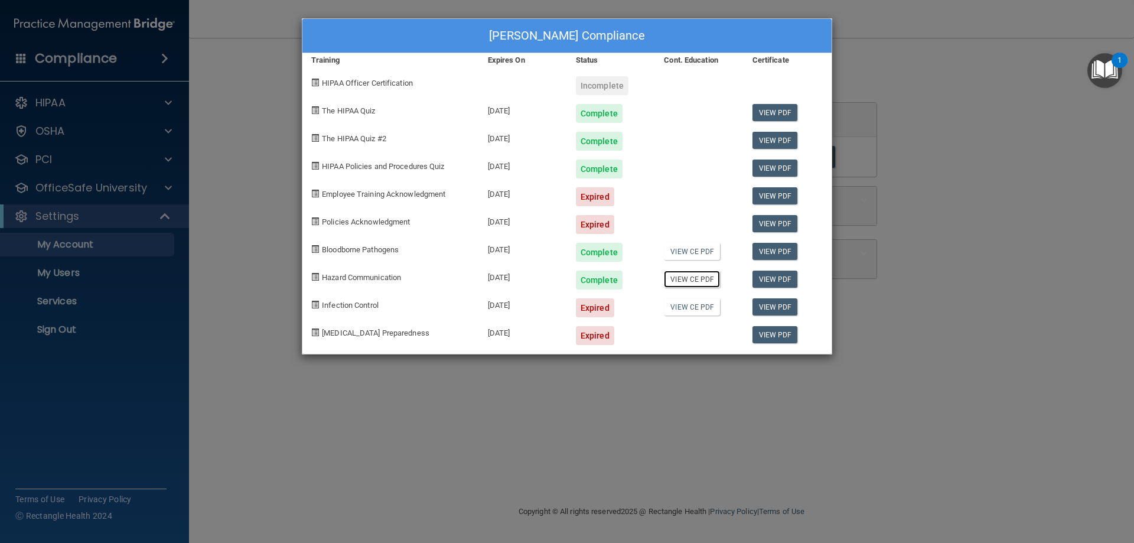
click at [703, 282] on link "View CE PDF" at bounding box center [692, 278] width 56 height 17
click at [775, 305] on link "View PDF" at bounding box center [774, 306] width 45 height 17
click at [316, 304] on span at bounding box center [315, 305] width 8 height 8
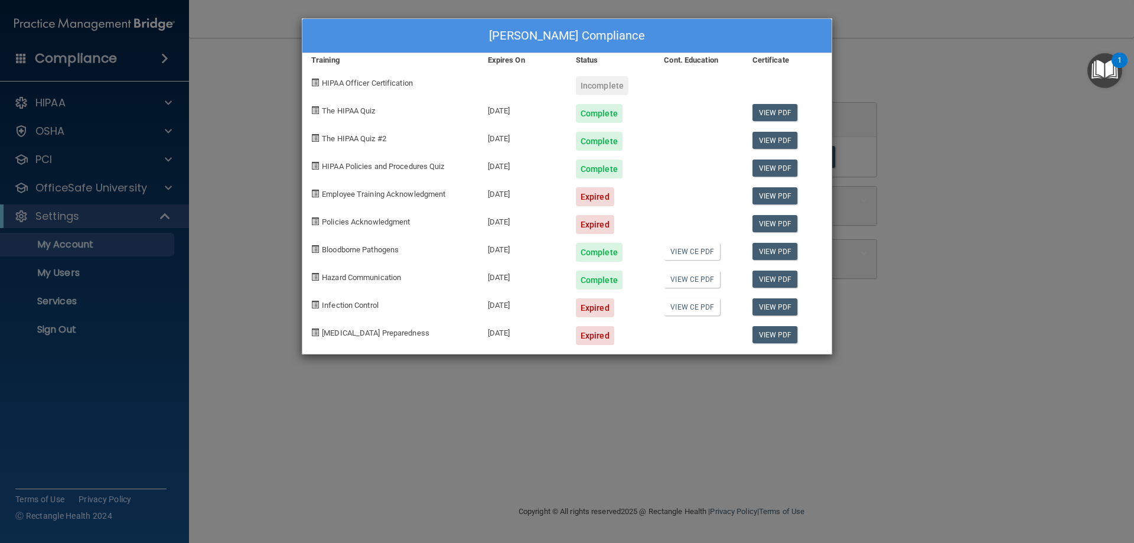
click at [1074, 158] on div "Dixie Huffstetler's Compliance Training Expires On Status Cont. Education Certi…" at bounding box center [567, 271] width 1134 height 543
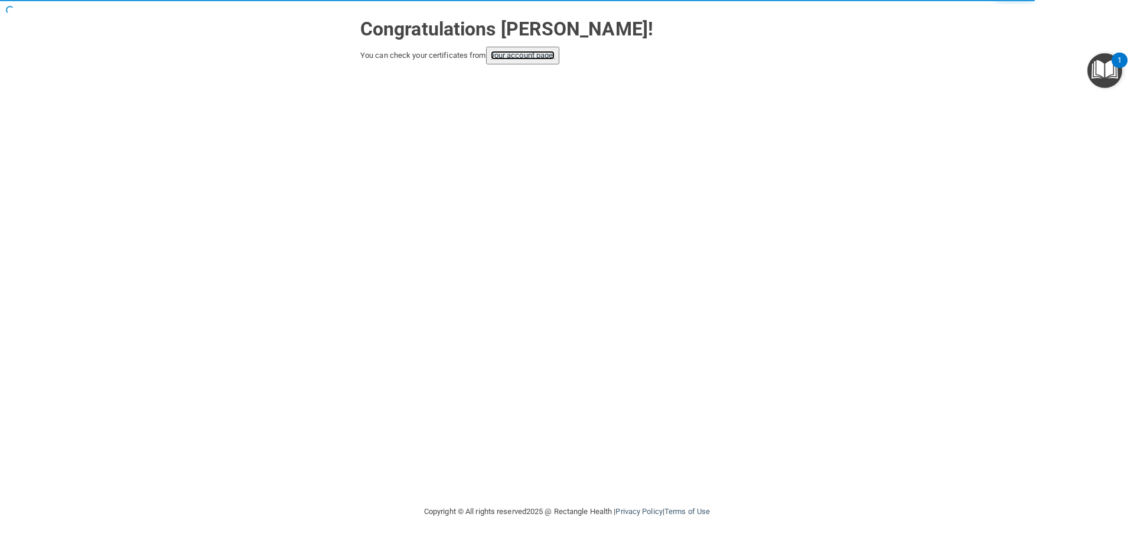
click at [526, 53] on link "your account page!" at bounding box center [523, 55] width 64 height 9
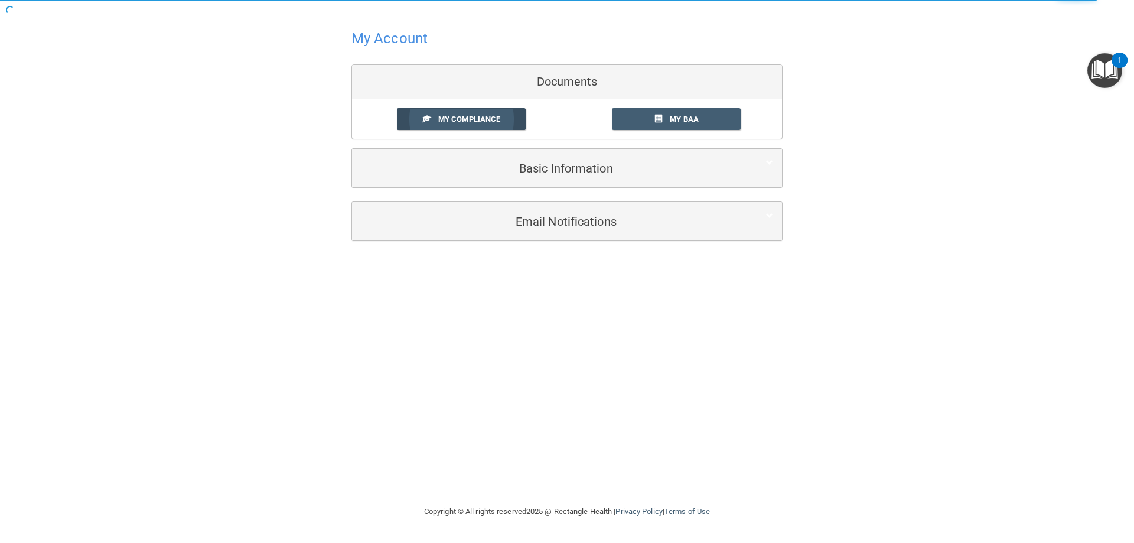
click at [467, 118] on span "My Compliance" at bounding box center [469, 119] width 62 height 9
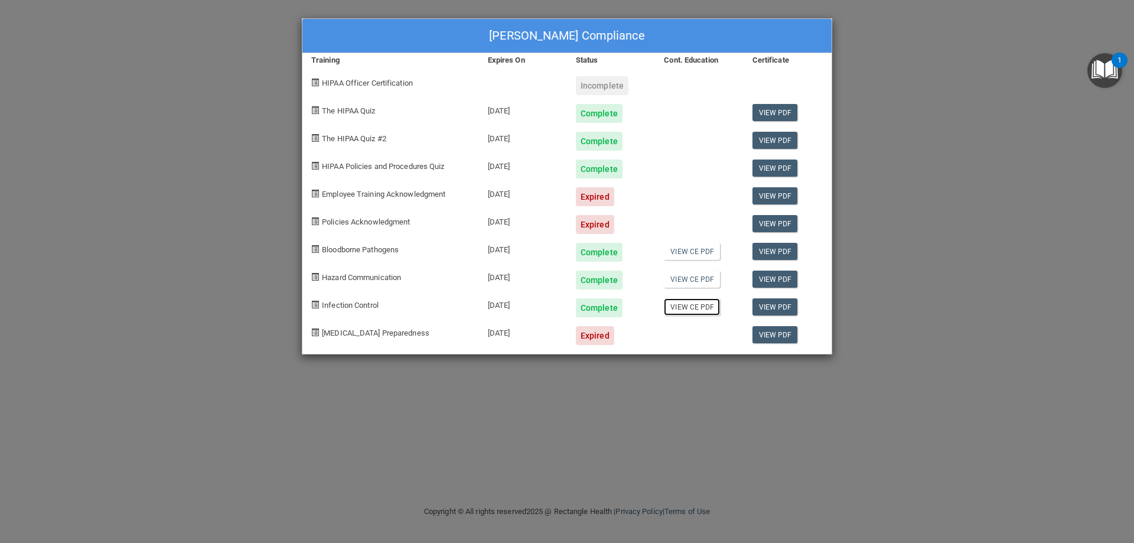
click at [700, 307] on link "View CE PDF" at bounding box center [692, 306] width 56 height 17
click at [688, 250] on link "View CE PDF" at bounding box center [692, 251] width 56 height 17
click at [315, 222] on span at bounding box center [315, 221] width 8 height 8
click at [314, 220] on span at bounding box center [315, 221] width 8 height 8
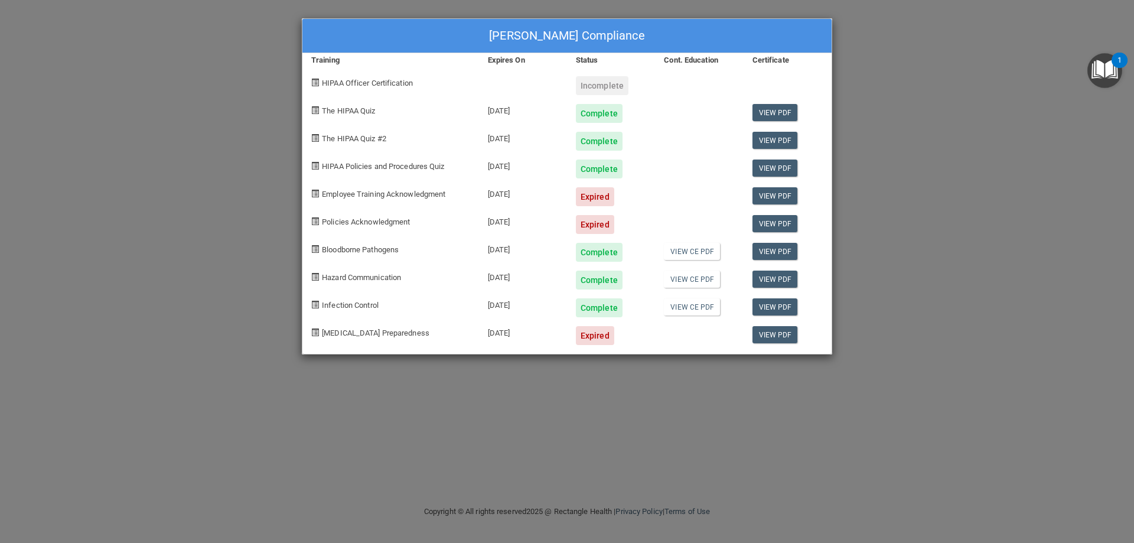
click at [317, 332] on span at bounding box center [315, 332] width 8 height 8
click at [358, 340] on div "COVID-19 Preparedness" at bounding box center [390, 331] width 177 height 28
click at [359, 331] on span "COVID-19 Preparedness" at bounding box center [375, 332] width 107 height 9
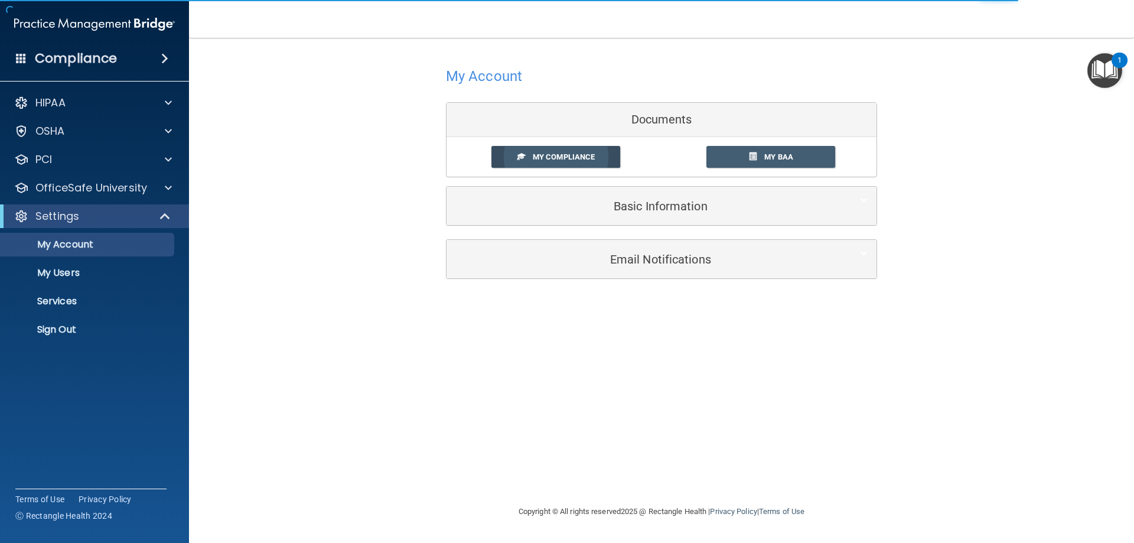
click at [559, 154] on span "My Compliance" at bounding box center [564, 156] width 62 height 9
click at [542, 158] on span "My Compliance" at bounding box center [564, 156] width 62 height 9
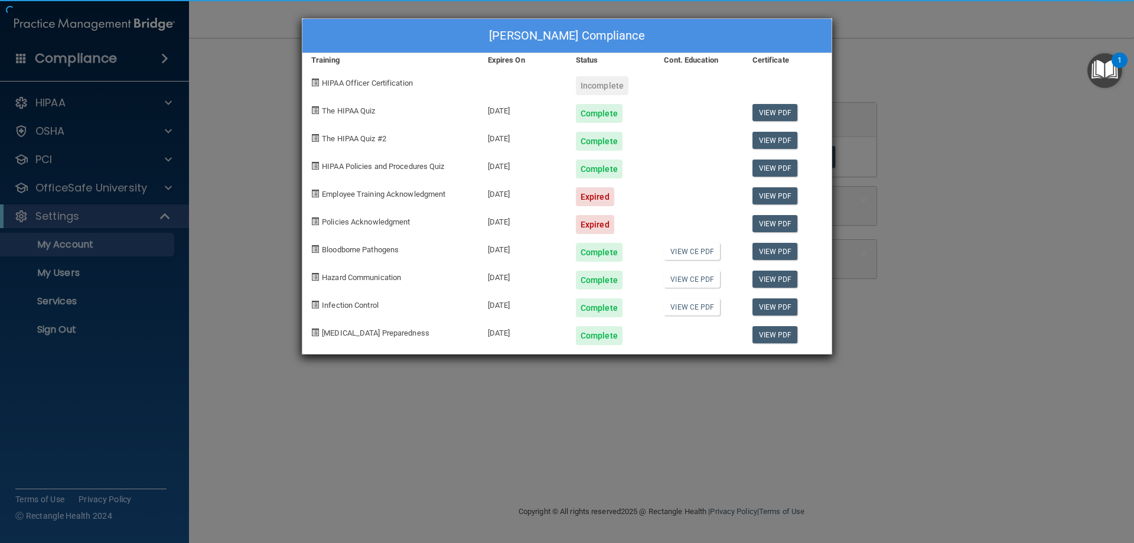
click at [768, 330] on div "Dixie Huffstetler's Compliance Training Expires On Status Cont. Education Certi…" at bounding box center [567, 271] width 1134 height 543
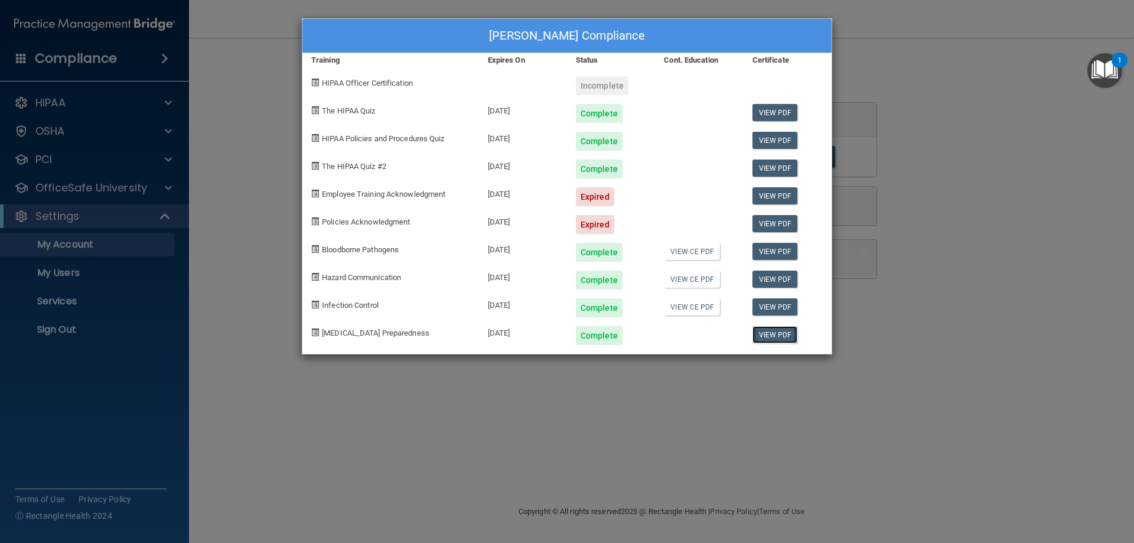
click at [768, 330] on link "View PDF" at bounding box center [774, 334] width 45 height 17
click at [771, 167] on link "View PDF" at bounding box center [774, 167] width 45 height 17
click at [783, 143] on link "View PDF" at bounding box center [774, 140] width 45 height 17
click at [777, 106] on link "View PDF" at bounding box center [774, 112] width 45 height 17
click at [315, 195] on span at bounding box center [315, 194] width 8 height 8
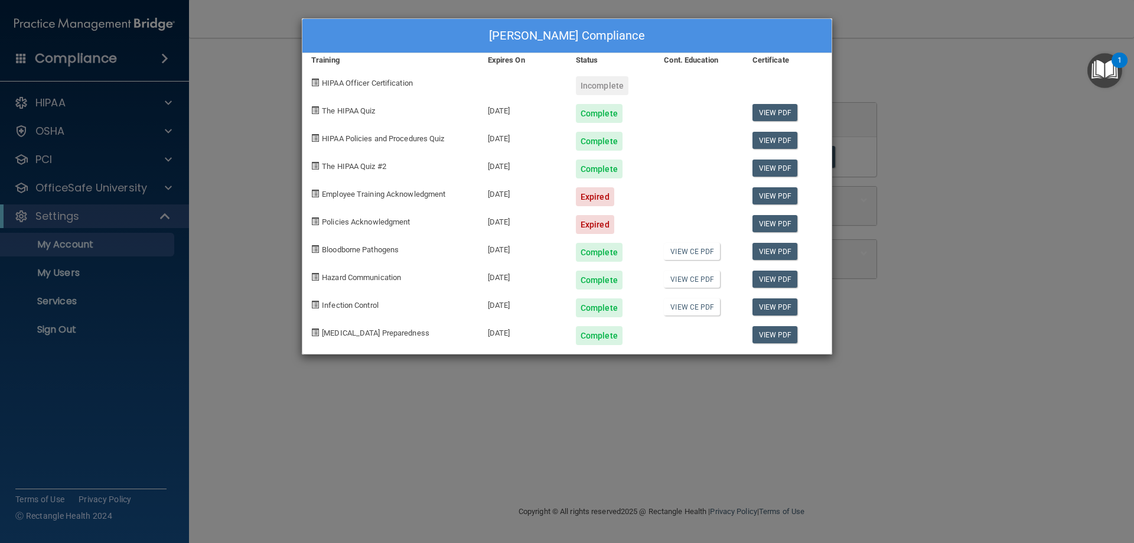
click at [315, 195] on span at bounding box center [315, 194] width 8 height 8
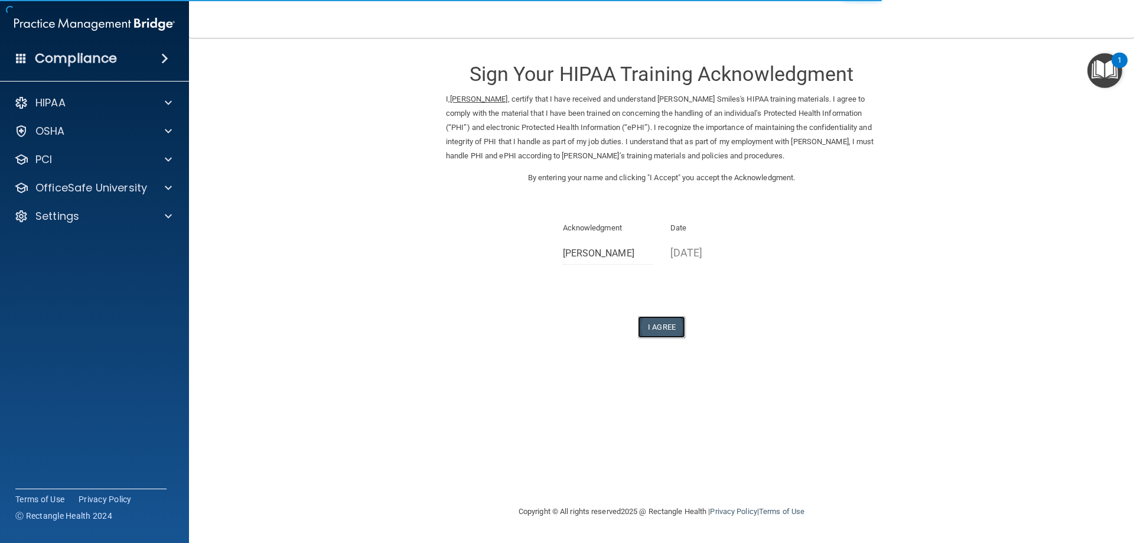
click at [664, 321] on button "I Agree" at bounding box center [661, 327] width 47 height 22
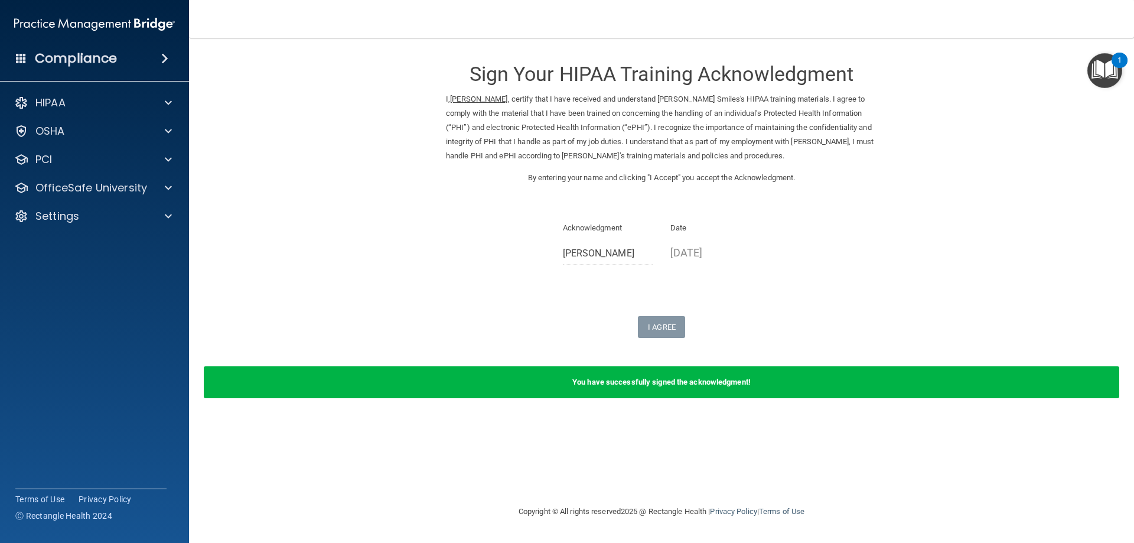
click at [1108, 64] on img "Open Resource Center, 1 new notification" at bounding box center [1104, 70] width 35 height 35
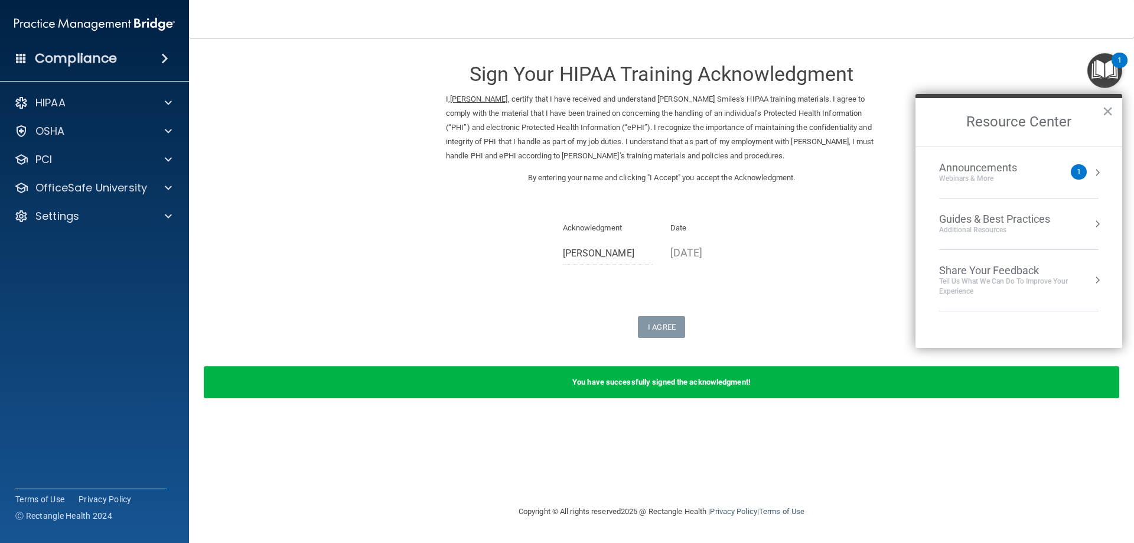
click at [1108, 64] on img "Open Resource Center, 1 new notification" at bounding box center [1104, 70] width 35 height 35
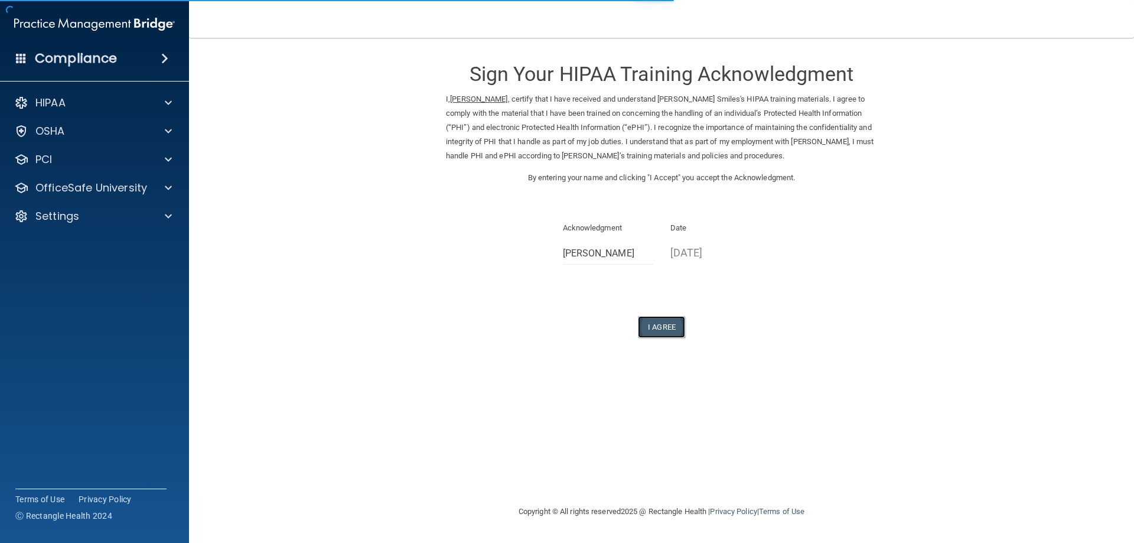
click at [660, 325] on button "I Agree" at bounding box center [661, 327] width 47 height 22
click at [667, 327] on button "I Agree" at bounding box center [661, 327] width 47 height 22
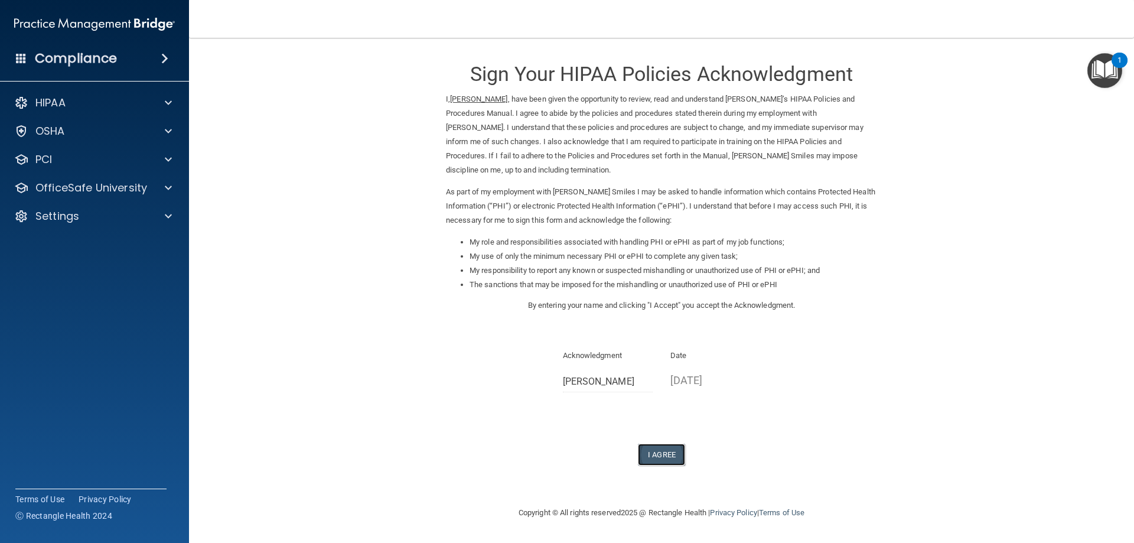
click at [667, 455] on button "I Agree" at bounding box center [661, 454] width 47 height 22
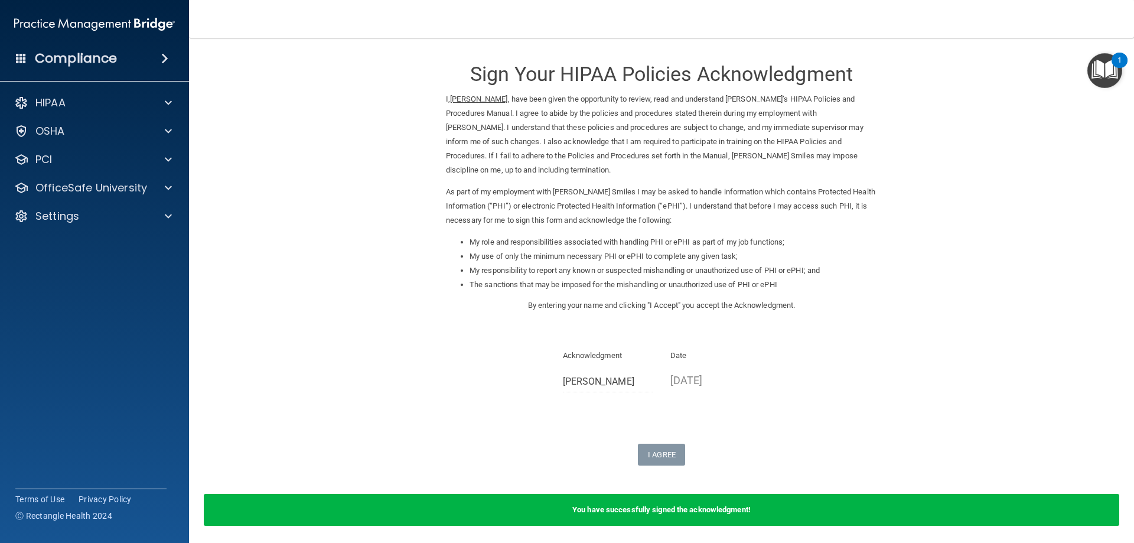
scroll to position [44, 0]
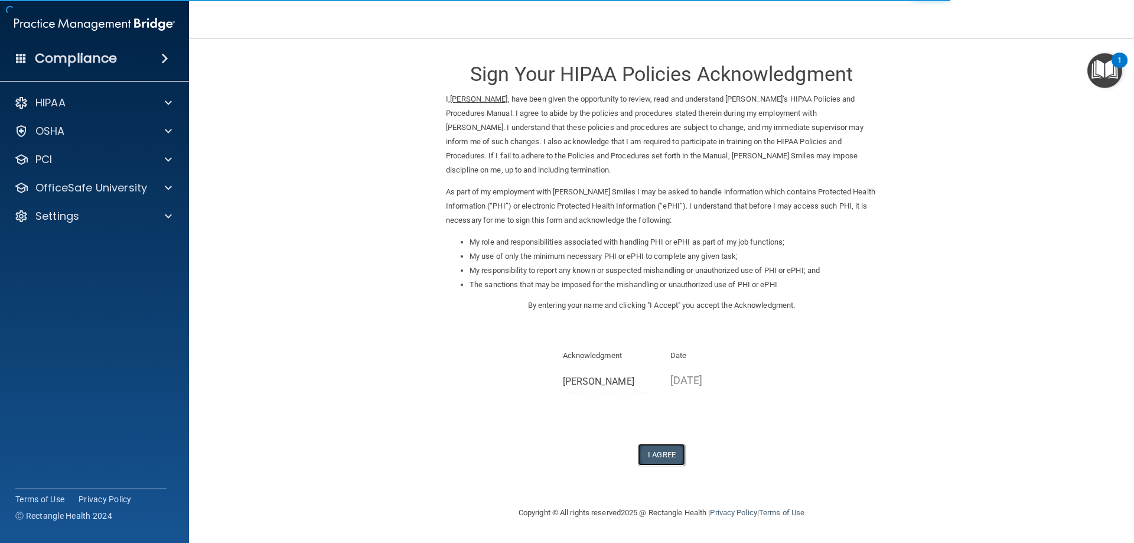
click at [664, 450] on button "I Agree" at bounding box center [661, 454] width 47 height 22
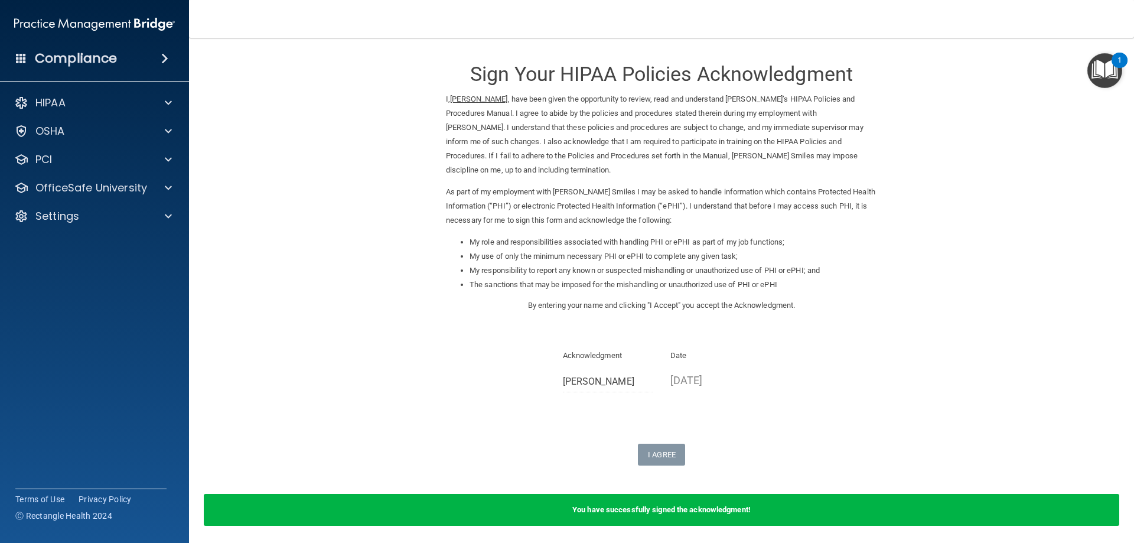
click at [695, 507] on b "You have successfully signed the acknowledgment!" at bounding box center [661, 509] width 178 height 9
click at [771, 502] on div "You have successfully signed the acknowledgment!" at bounding box center [661, 510] width 915 height 32
click at [1108, 73] on img "Open Resource Center, 1 new notification" at bounding box center [1104, 70] width 35 height 35
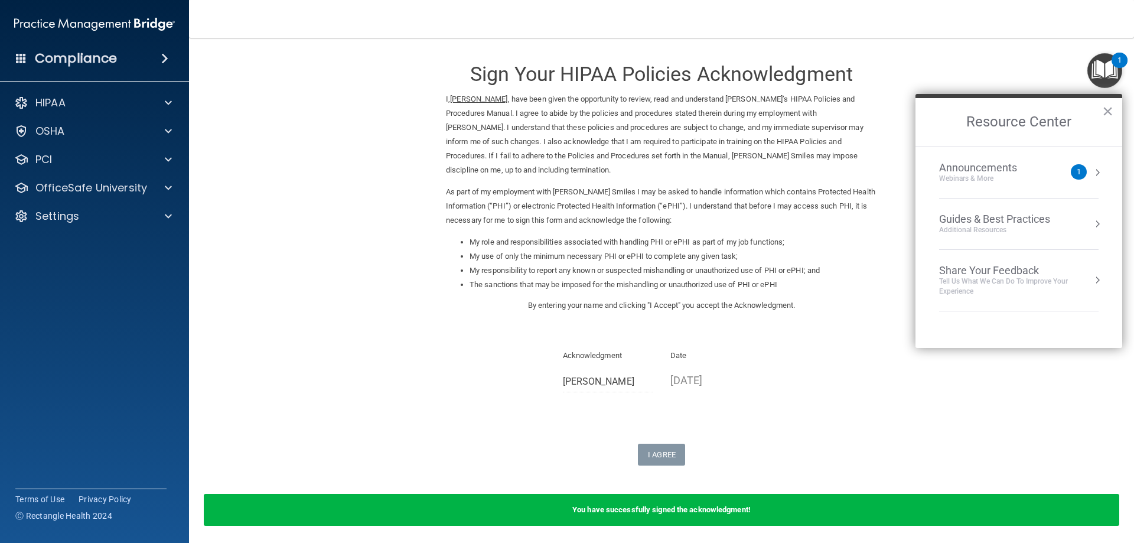
click at [814, 452] on div "I Agree" at bounding box center [661, 454] width 431 height 22
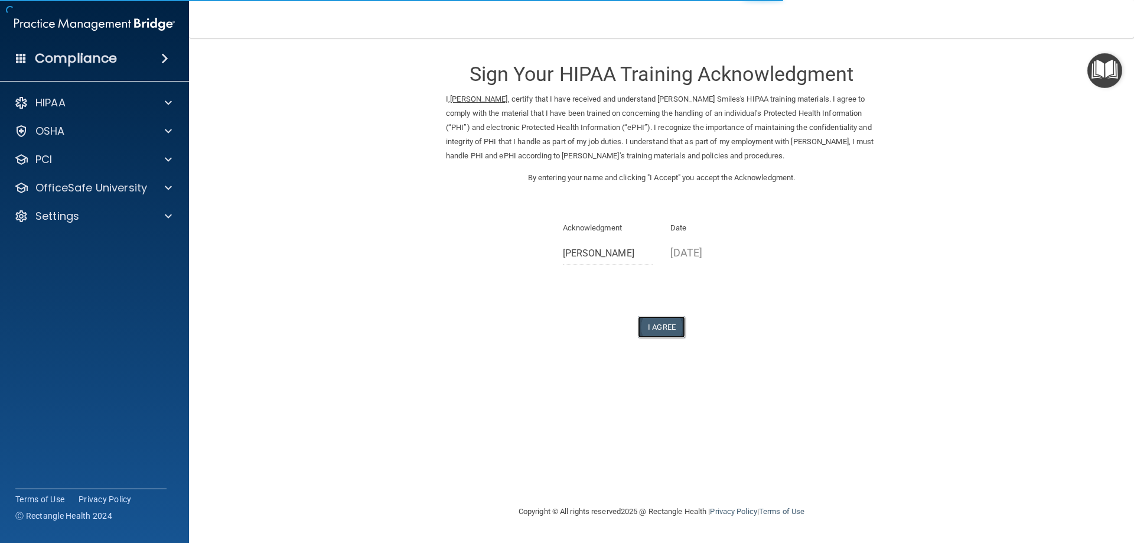
click at [655, 324] on button "I Agree" at bounding box center [661, 327] width 47 height 22
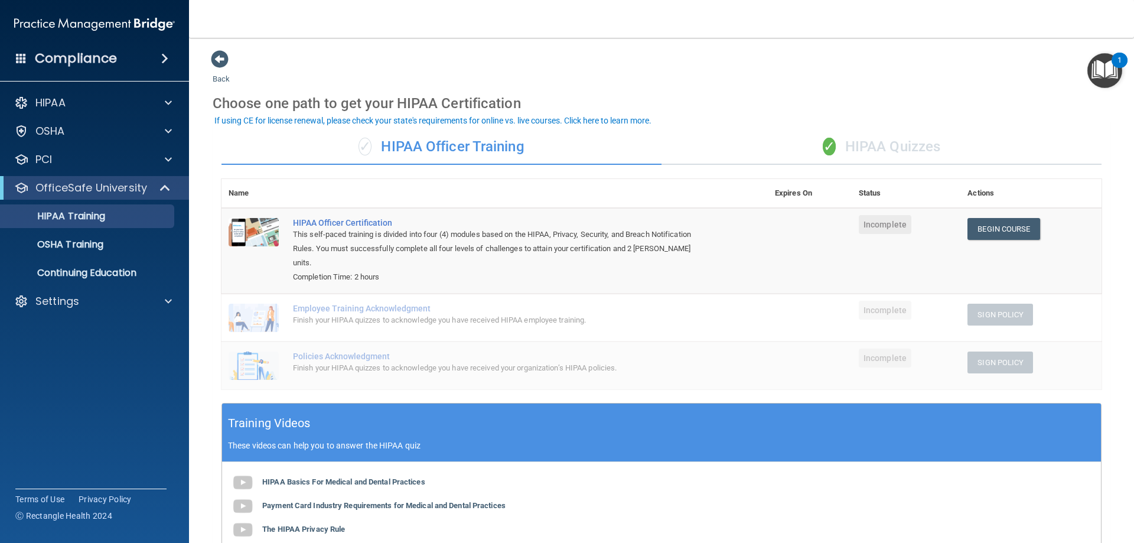
click at [829, 150] on span "✓" at bounding box center [829, 147] width 13 height 18
